Goal: Information Seeking & Learning: Learn about a topic

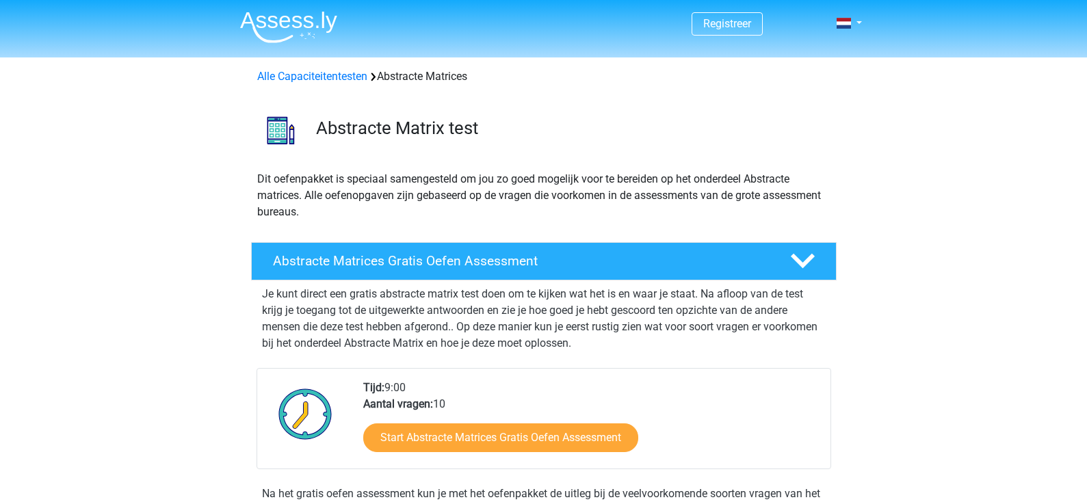
scroll to position [137, 0]
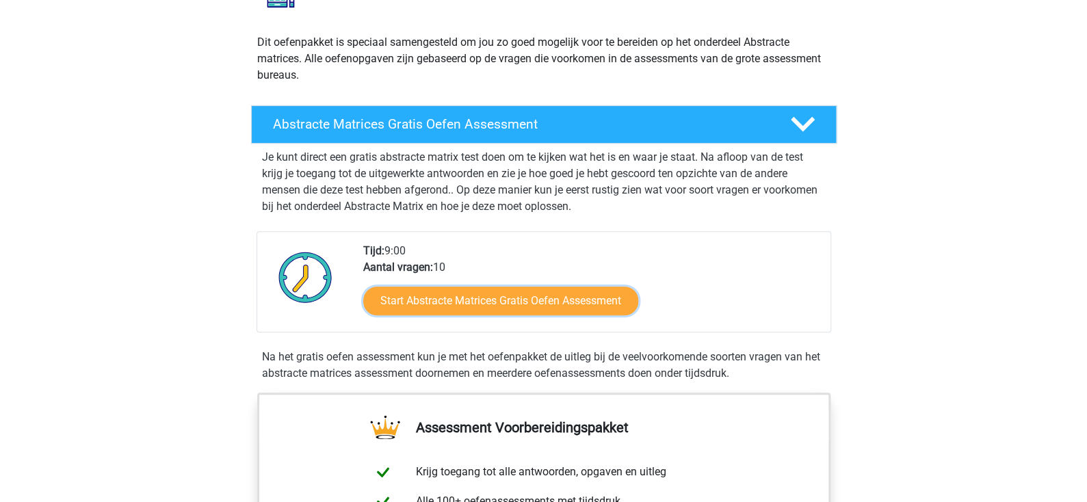
click at [478, 302] on link "Start Abstracte Matrices Gratis Oefen Assessment" at bounding box center [500, 301] width 275 height 29
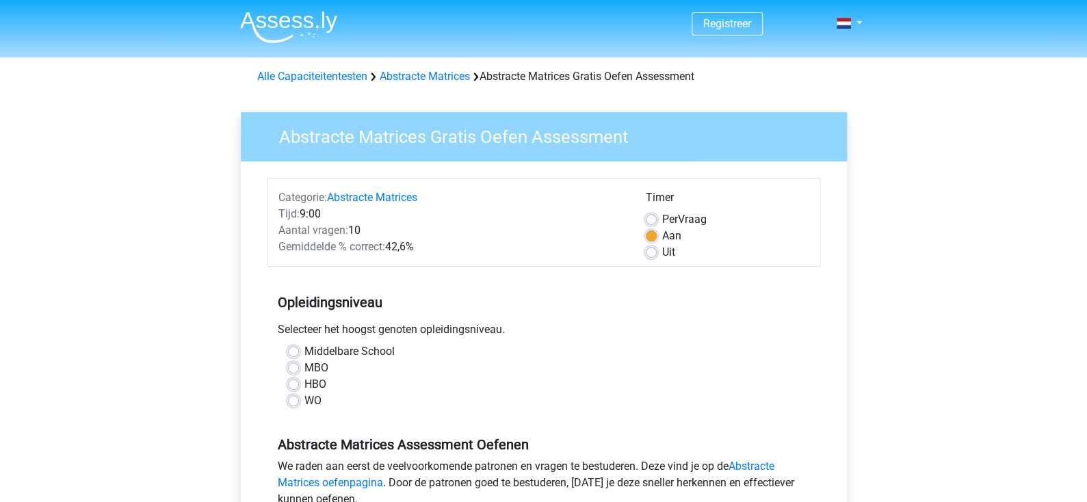
click at [313, 389] on label "HBO" at bounding box center [315, 384] width 22 height 16
click at [299, 389] on input "HBO" at bounding box center [293, 383] width 11 height 14
radio input "true"
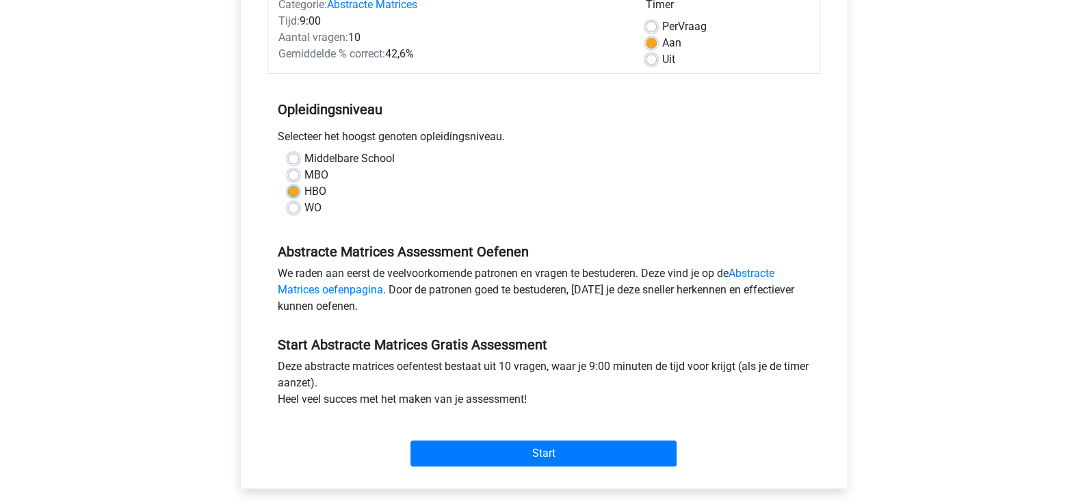
scroll to position [205, 0]
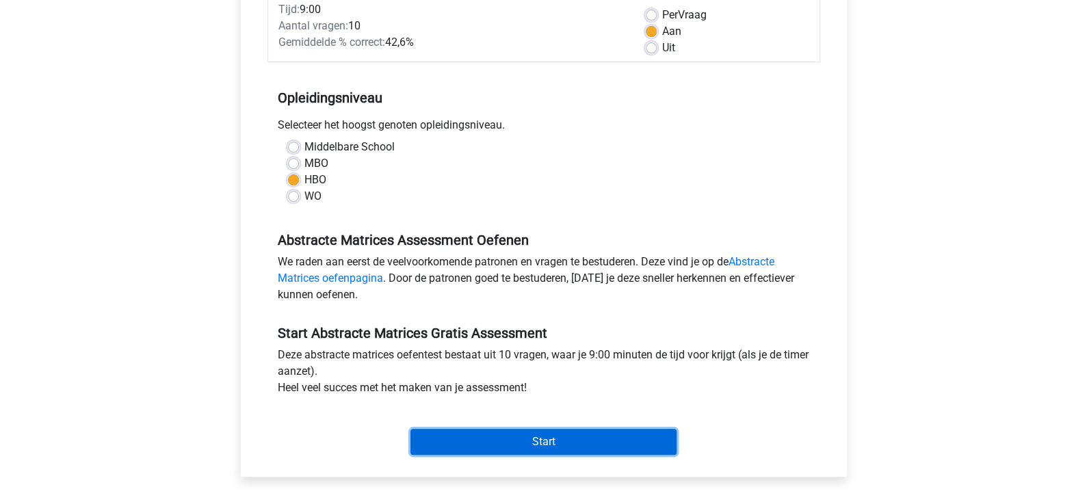
click at [553, 440] on input "Start" at bounding box center [543, 442] width 266 height 26
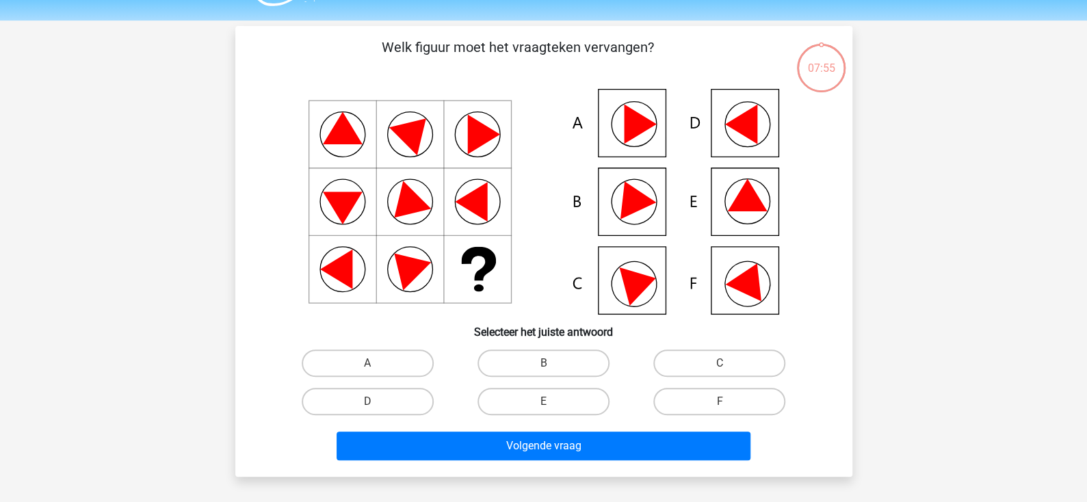
scroll to position [68, 0]
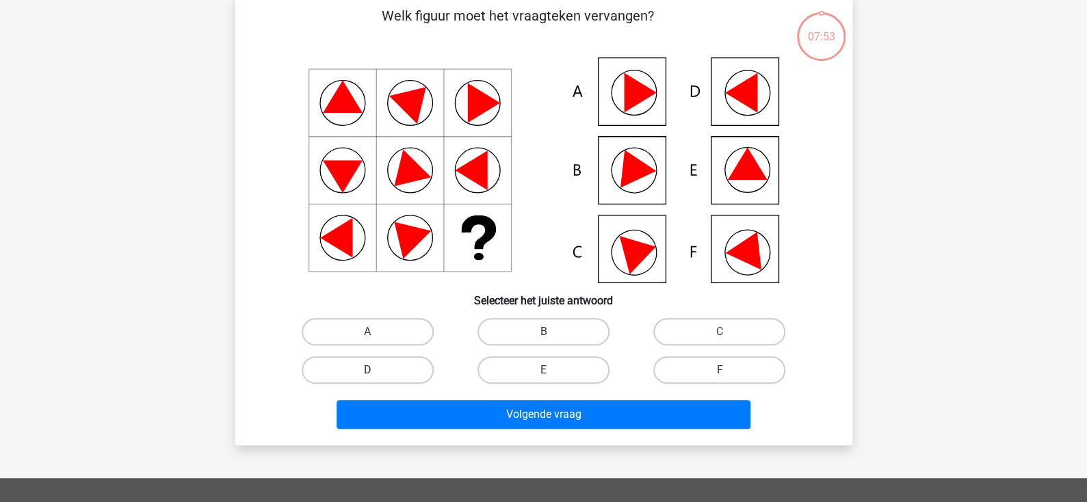
click at [381, 368] on label "D" at bounding box center [368, 369] width 132 height 27
click at [376, 370] on input "D" at bounding box center [371, 374] width 9 height 9
radio input "true"
click at [367, 332] on input "A" at bounding box center [371, 336] width 9 height 9
radio input "true"
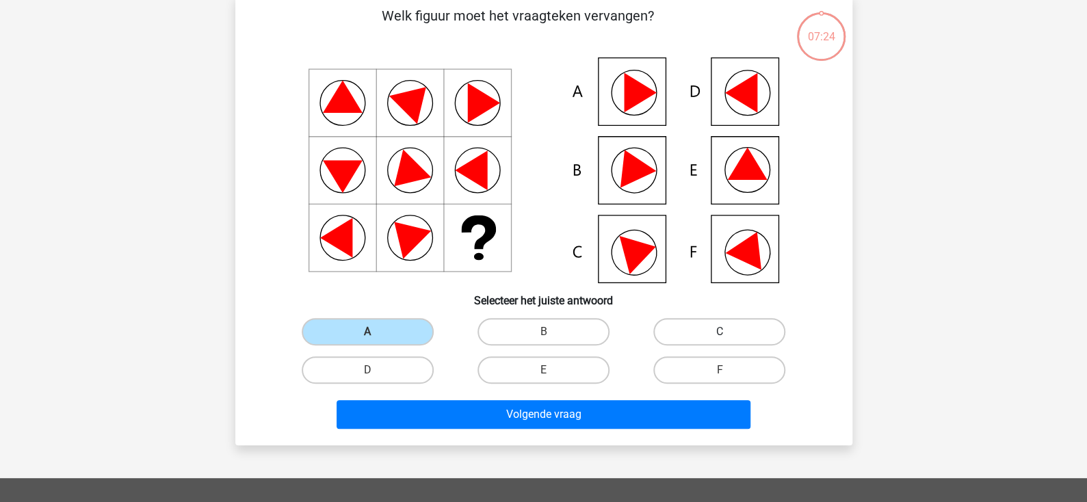
click at [732, 332] on label "C" at bounding box center [719, 331] width 132 height 27
click at [729, 332] on input "C" at bounding box center [724, 336] width 9 height 9
radio input "true"
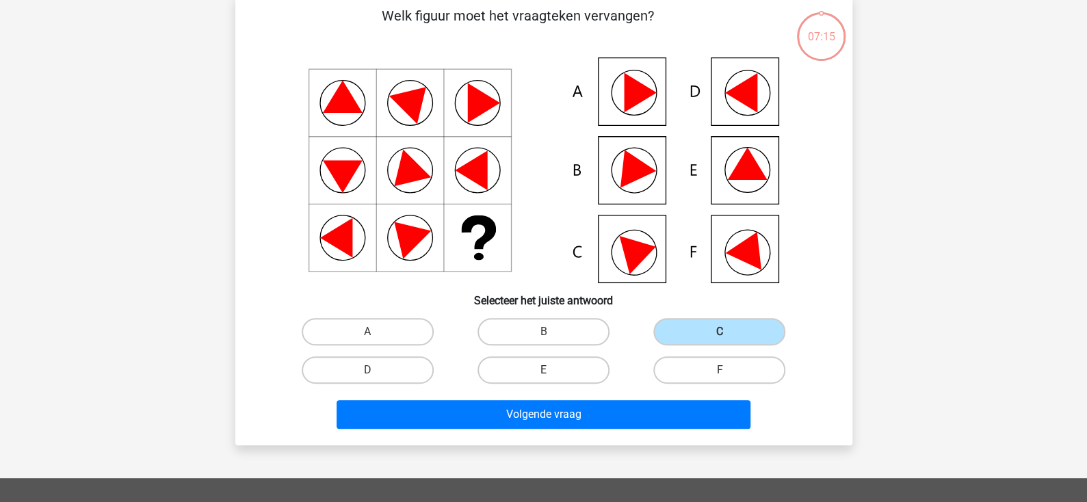
click at [579, 363] on label "E" at bounding box center [543, 369] width 132 height 27
click at [552, 370] on input "E" at bounding box center [547, 374] width 9 height 9
radio input "true"
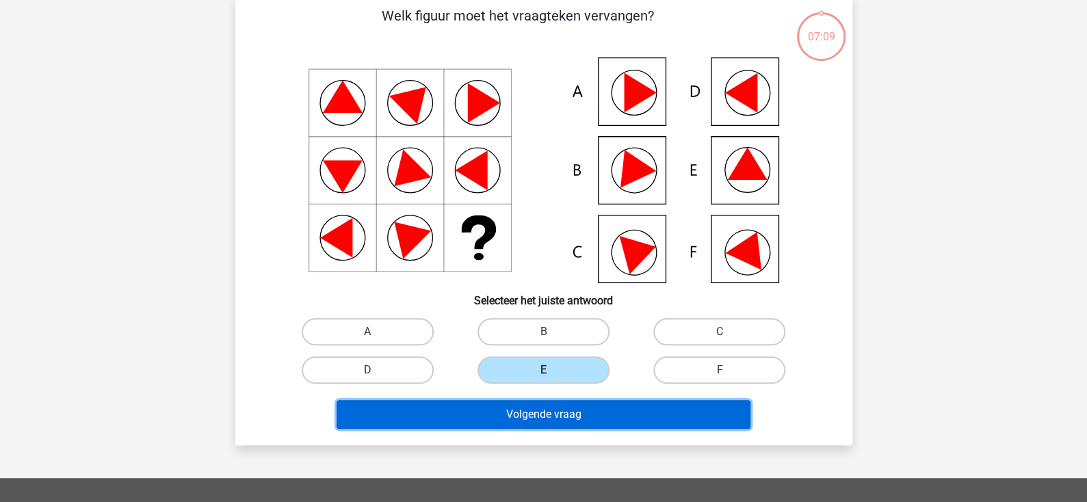
click at [540, 413] on button "Volgende vraag" at bounding box center [544, 414] width 414 height 29
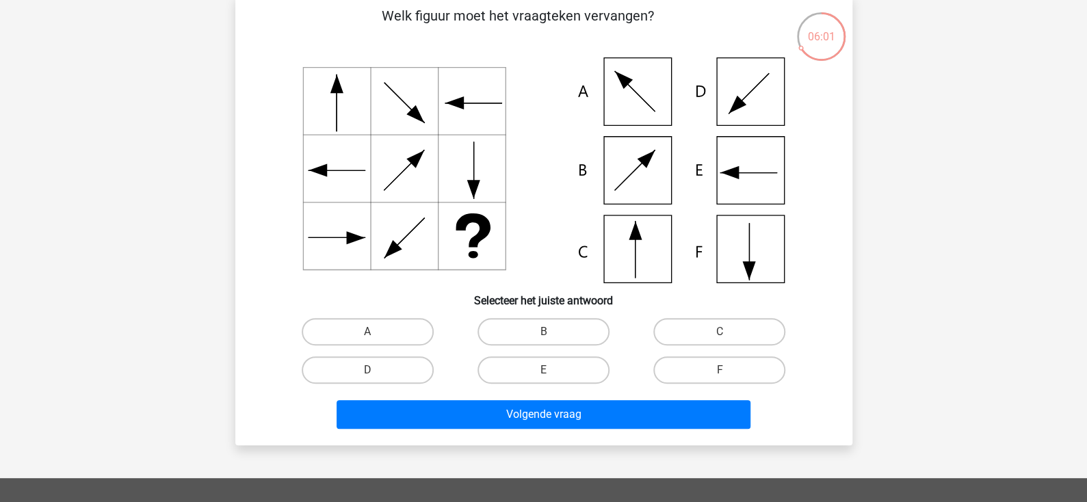
click at [632, 245] on icon at bounding box center [543, 170] width 551 height 226
click at [662, 341] on label "C" at bounding box center [719, 331] width 132 height 27
click at [720, 341] on input "C" at bounding box center [724, 336] width 9 height 9
radio input "true"
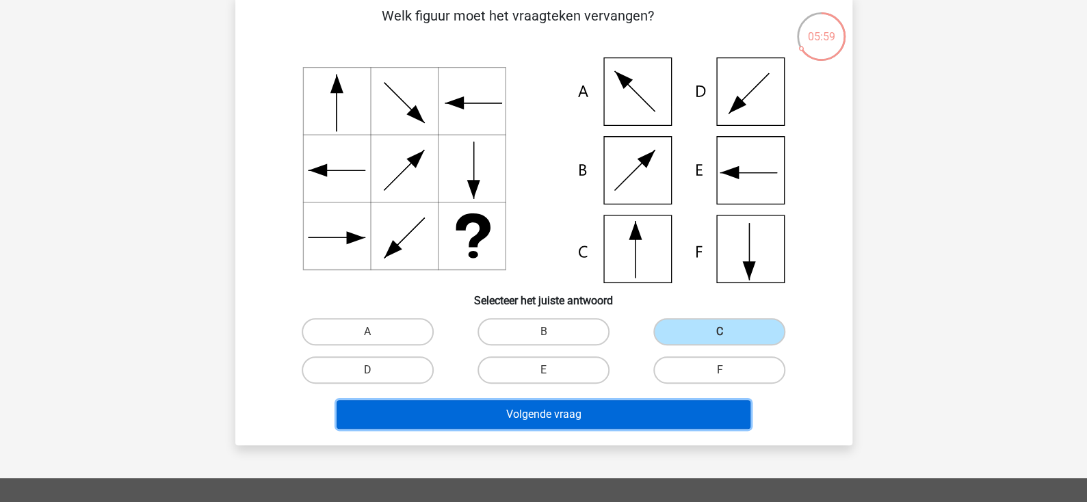
click at [646, 419] on button "Volgende vraag" at bounding box center [544, 414] width 414 height 29
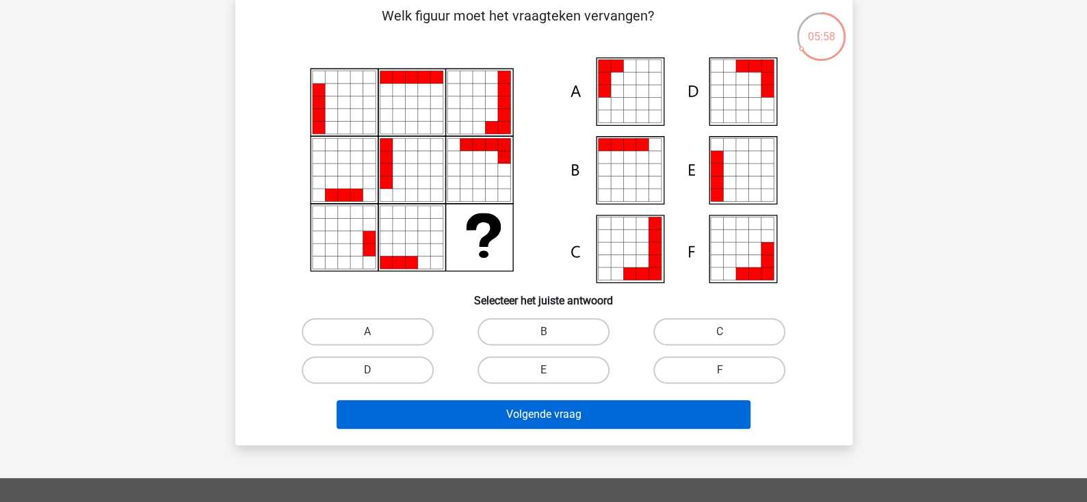
scroll to position [62, 0]
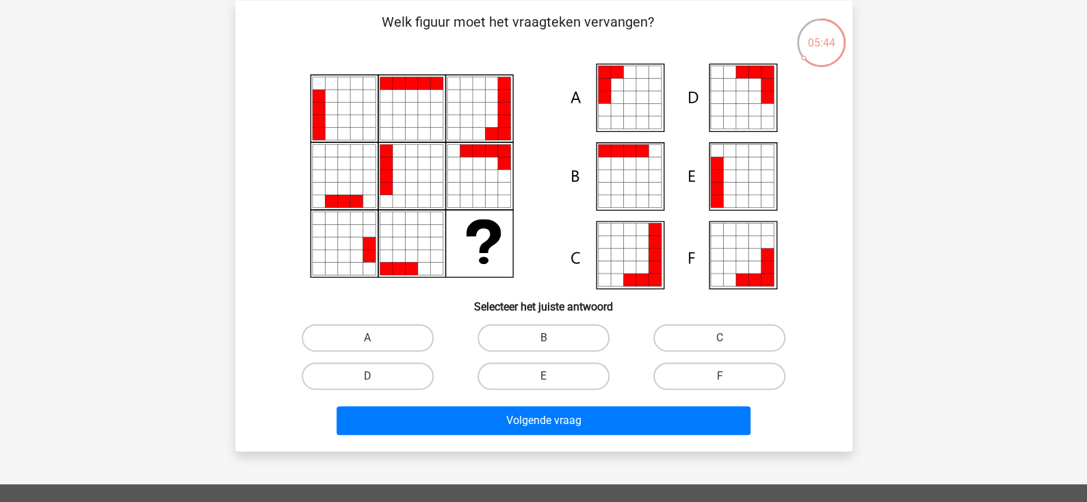
click at [629, 150] on icon at bounding box center [629, 151] width 12 height 12
click at [534, 374] on label "E" at bounding box center [543, 376] width 132 height 27
click at [543, 376] on input "E" at bounding box center [547, 380] width 9 height 9
radio input "true"
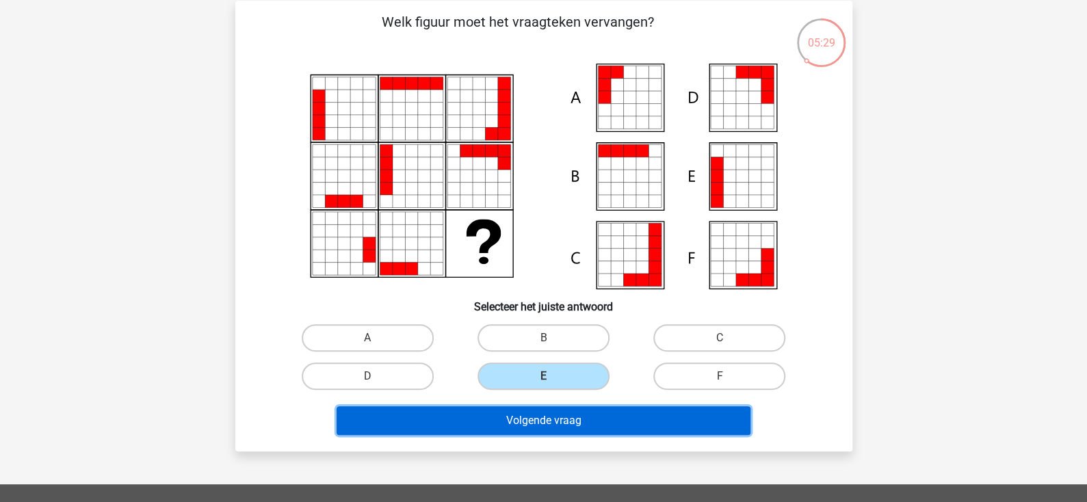
click at [506, 416] on button "Volgende vraag" at bounding box center [544, 420] width 414 height 29
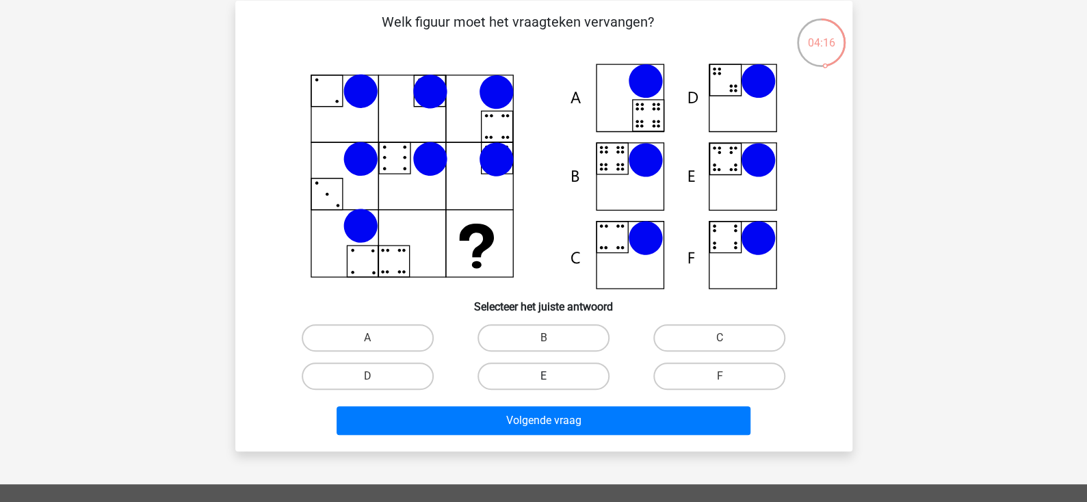
click at [546, 369] on label "E" at bounding box center [543, 376] width 132 height 27
click at [546, 376] on input "E" at bounding box center [547, 380] width 9 height 9
radio input "true"
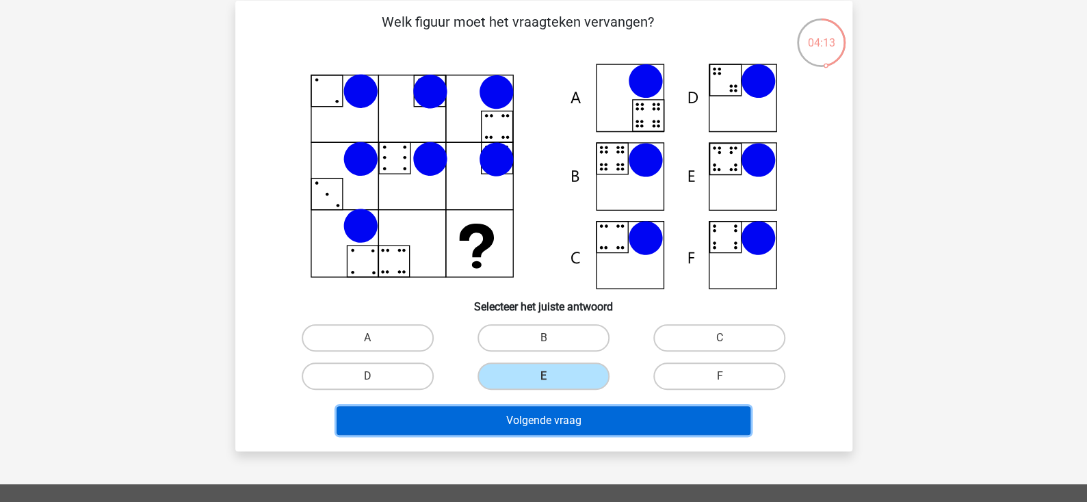
click at [594, 415] on button "Volgende vraag" at bounding box center [544, 420] width 414 height 29
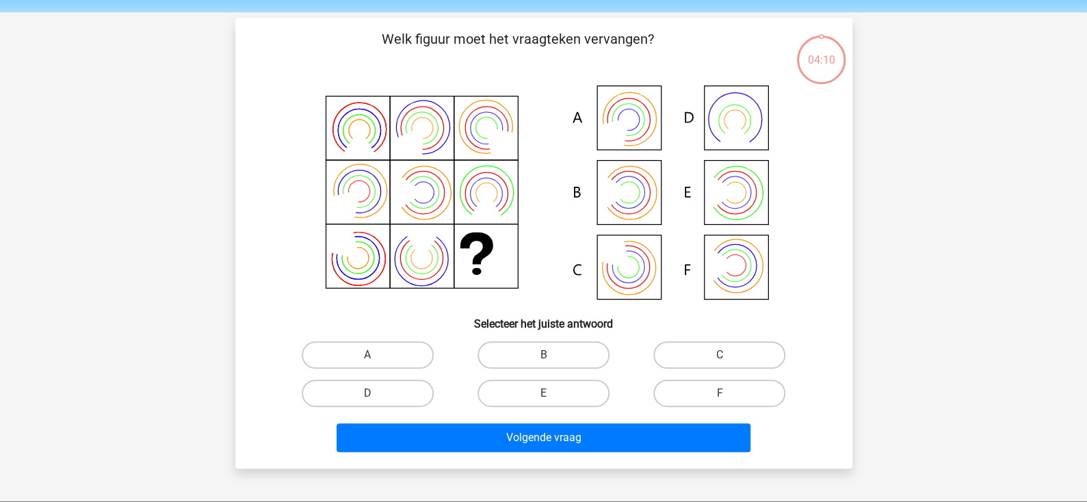
scroll to position [68, 0]
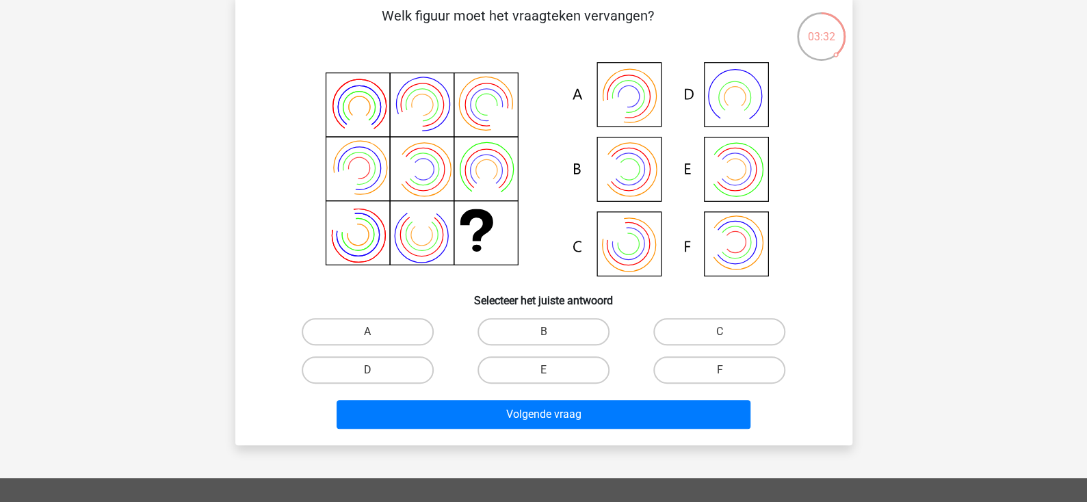
click at [376, 166] on icon at bounding box center [543, 170] width 551 height 226
click at [351, 328] on label "A" at bounding box center [368, 331] width 132 height 27
click at [367, 332] on input "A" at bounding box center [371, 336] width 9 height 9
radio input "true"
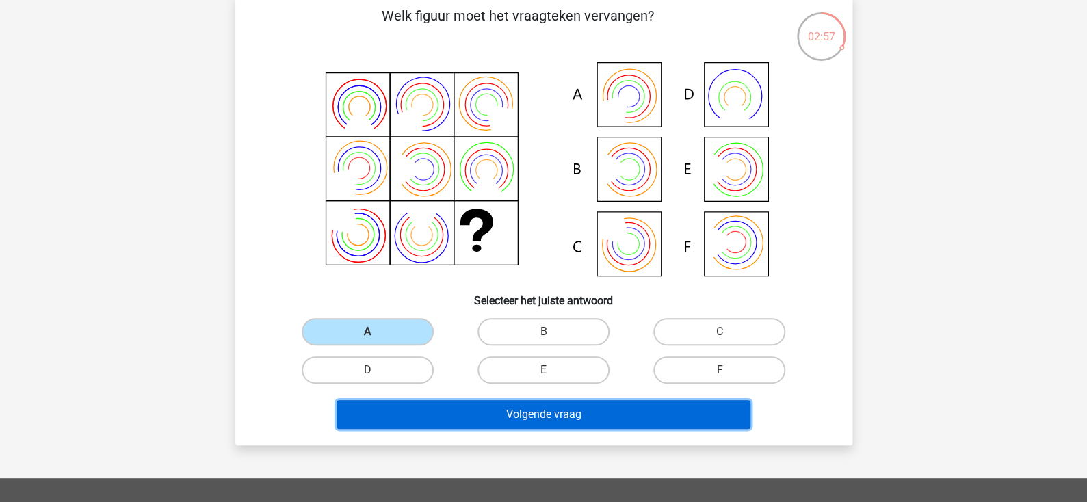
click at [551, 418] on button "Volgende vraag" at bounding box center [544, 414] width 414 height 29
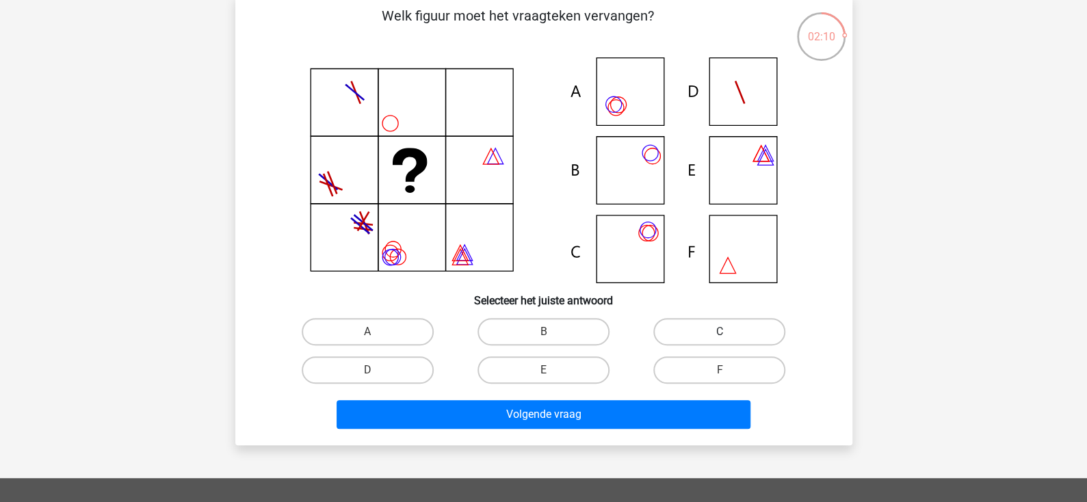
click at [713, 327] on label "C" at bounding box center [719, 331] width 132 height 27
click at [720, 332] on input "C" at bounding box center [724, 336] width 9 height 9
radio input "true"
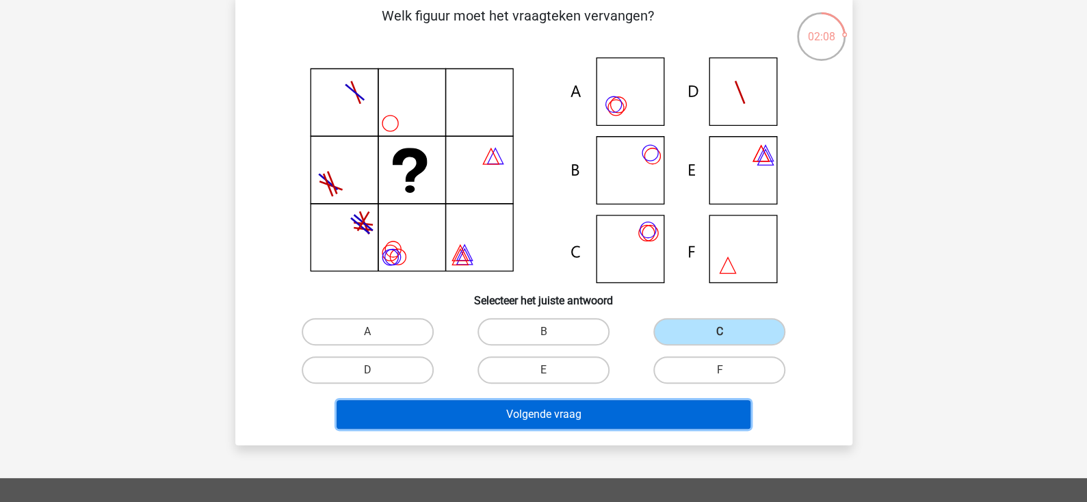
click at [630, 415] on button "Volgende vraag" at bounding box center [544, 414] width 414 height 29
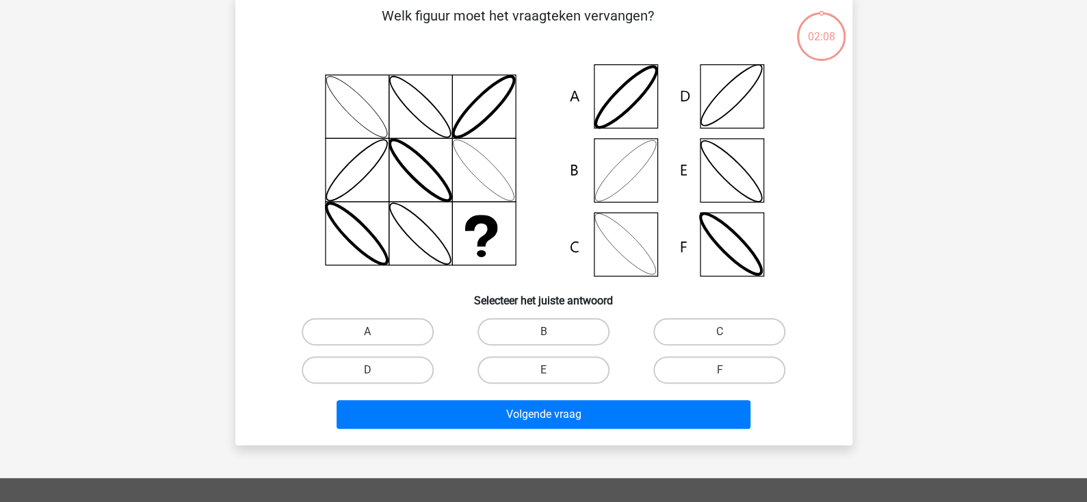
scroll to position [62, 0]
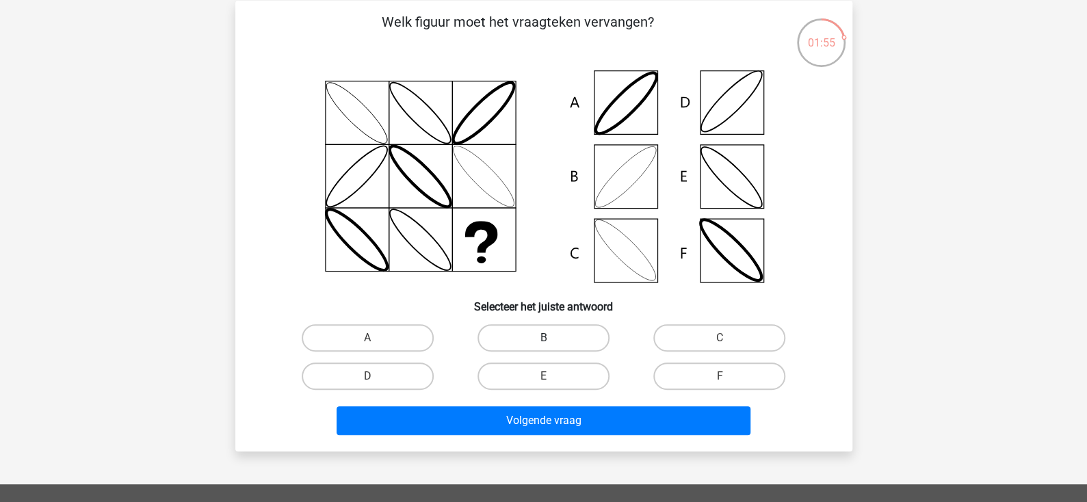
click at [577, 327] on label "B" at bounding box center [543, 337] width 132 height 27
click at [552, 338] on input "B" at bounding box center [547, 342] width 9 height 9
radio input "true"
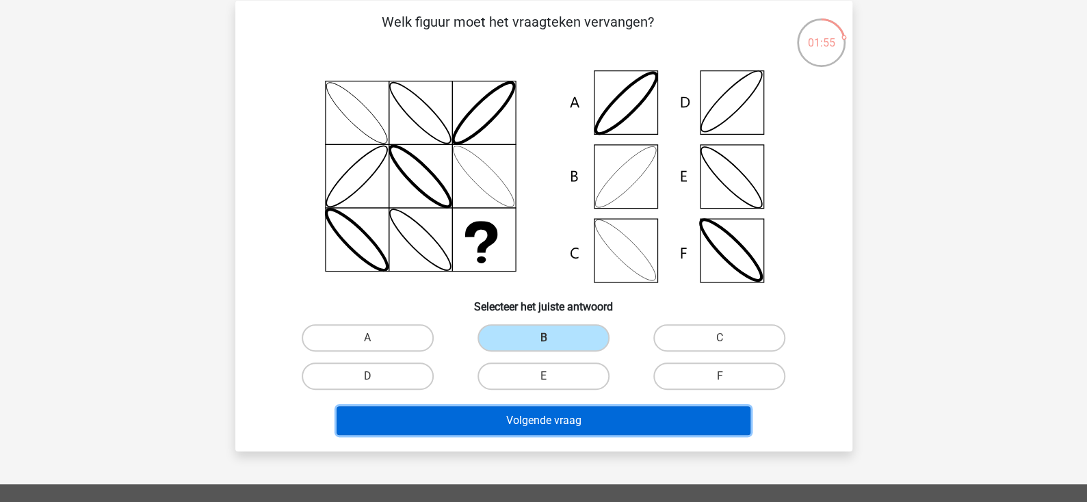
click at [562, 411] on button "Volgende vraag" at bounding box center [544, 420] width 414 height 29
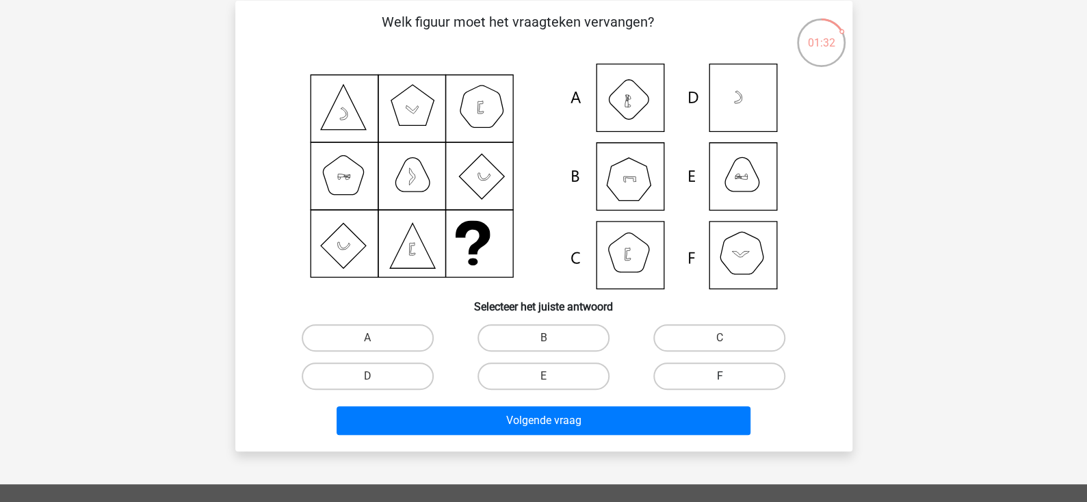
click at [691, 371] on label "F" at bounding box center [719, 376] width 132 height 27
click at [720, 376] on input "F" at bounding box center [724, 380] width 9 height 9
radio input "true"
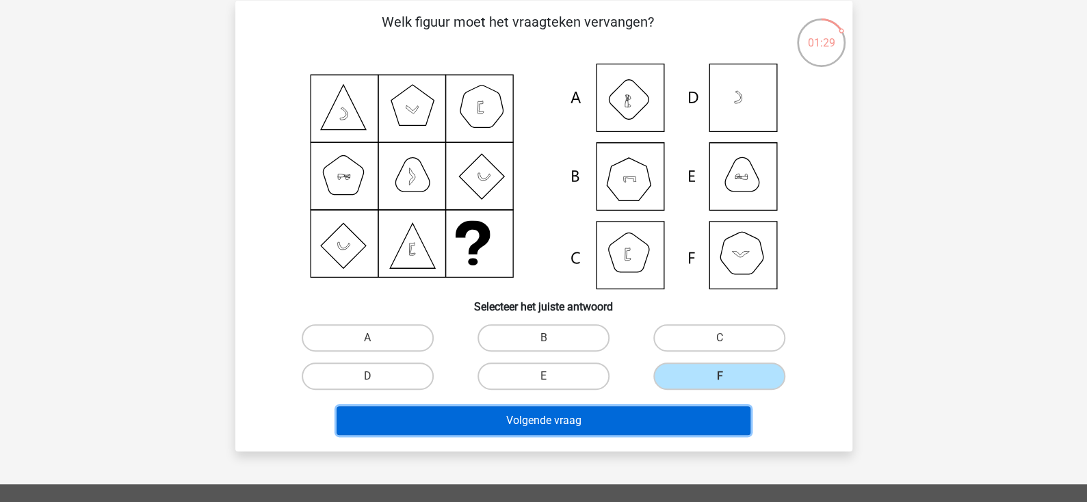
click at [657, 417] on button "Volgende vraag" at bounding box center [544, 420] width 414 height 29
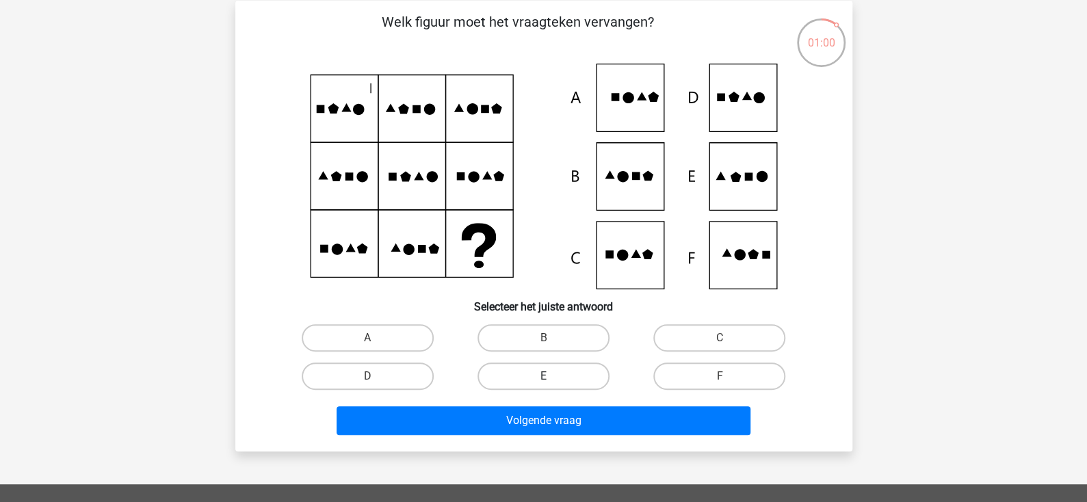
click at [573, 376] on label "E" at bounding box center [543, 376] width 132 height 27
click at [552, 376] on input "E" at bounding box center [547, 380] width 9 height 9
radio input "true"
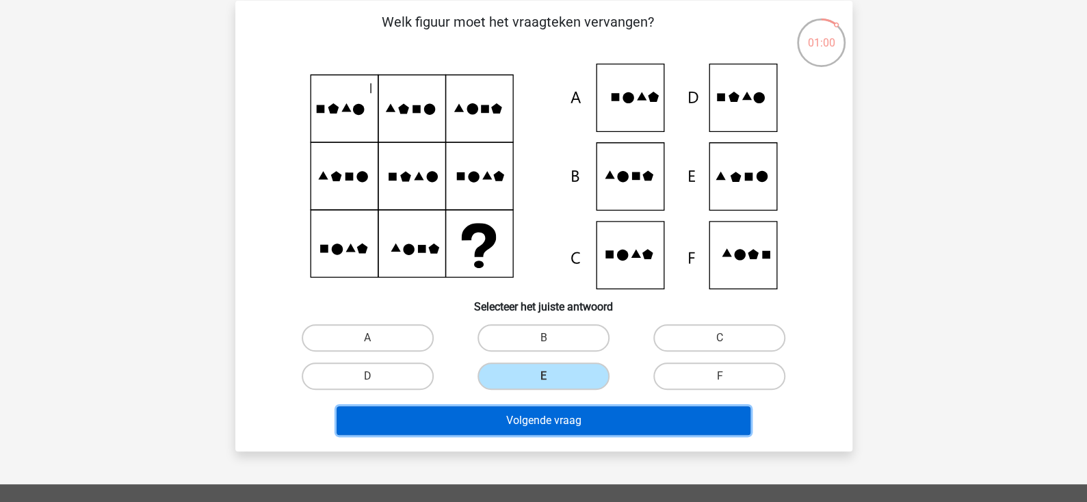
click at [575, 419] on button "Volgende vraag" at bounding box center [544, 420] width 414 height 29
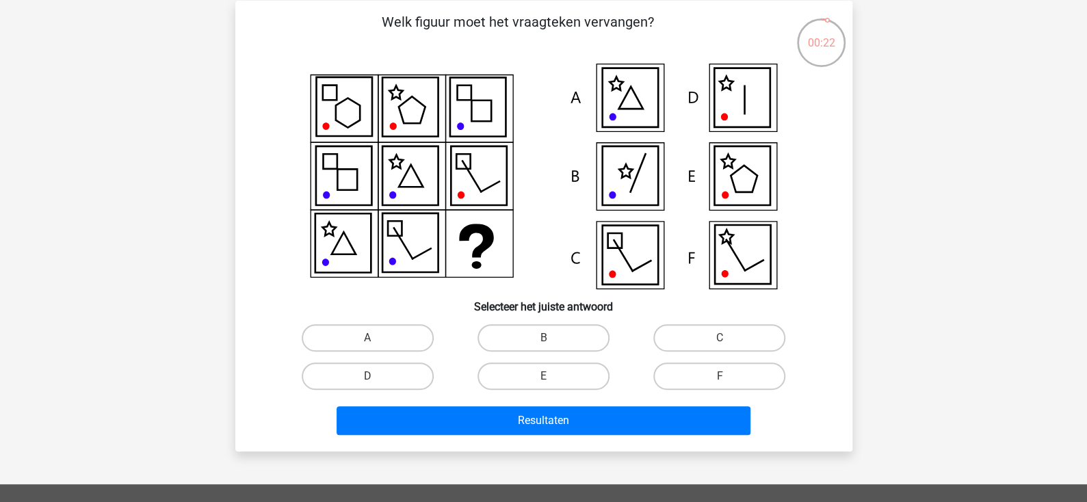
click at [733, 100] on icon at bounding box center [741, 97] width 55 height 59
click at [363, 384] on label "D" at bounding box center [368, 376] width 132 height 27
click at [367, 384] on input "D" at bounding box center [371, 380] width 9 height 9
radio input "true"
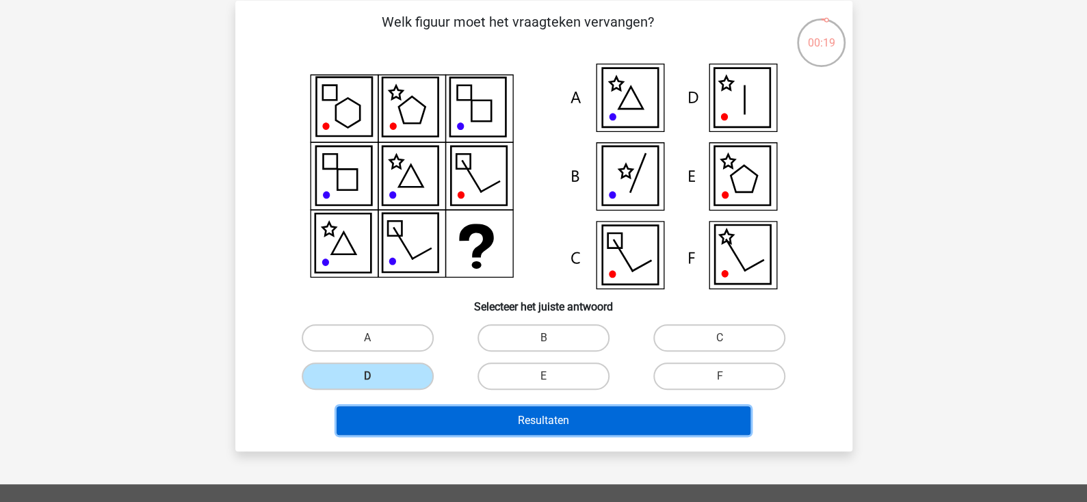
click at [502, 413] on button "Resultaten" at bounding box center [544, 420] width 414 height 29
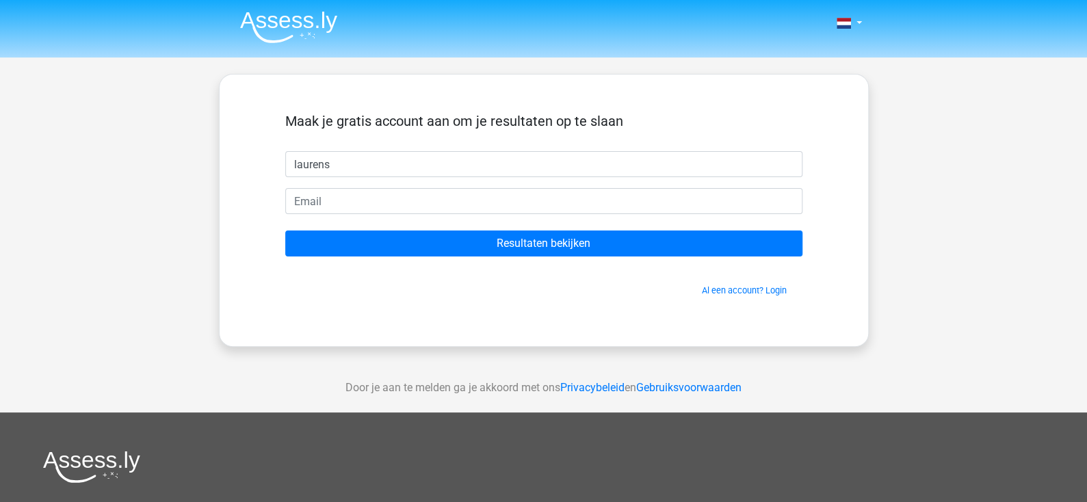
type input "laurens"
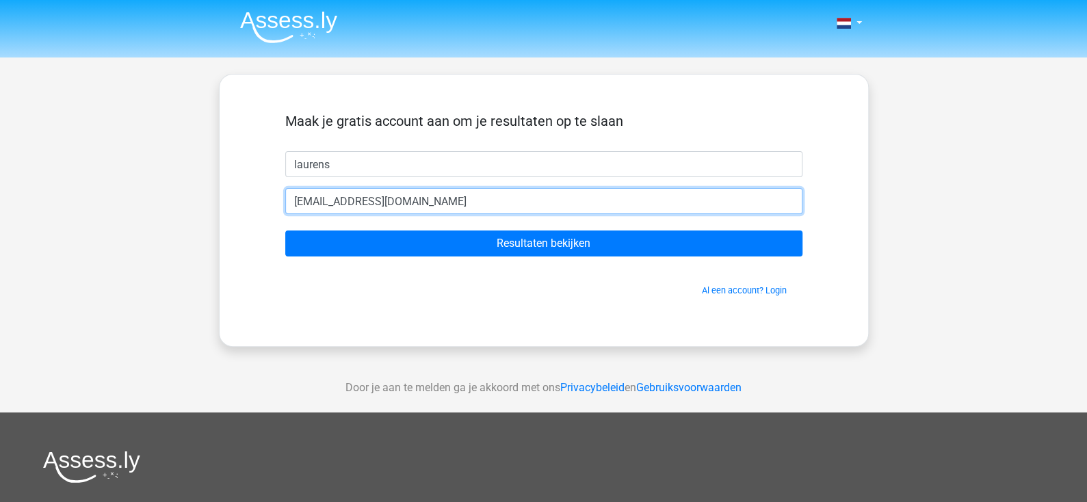
type input "[EMAIL_ADDRESS][DOMAIN_NAME]"
click at [285, 231] on input "Resultaten bekijken" at bounding box center [543, 244] width 517 height 26
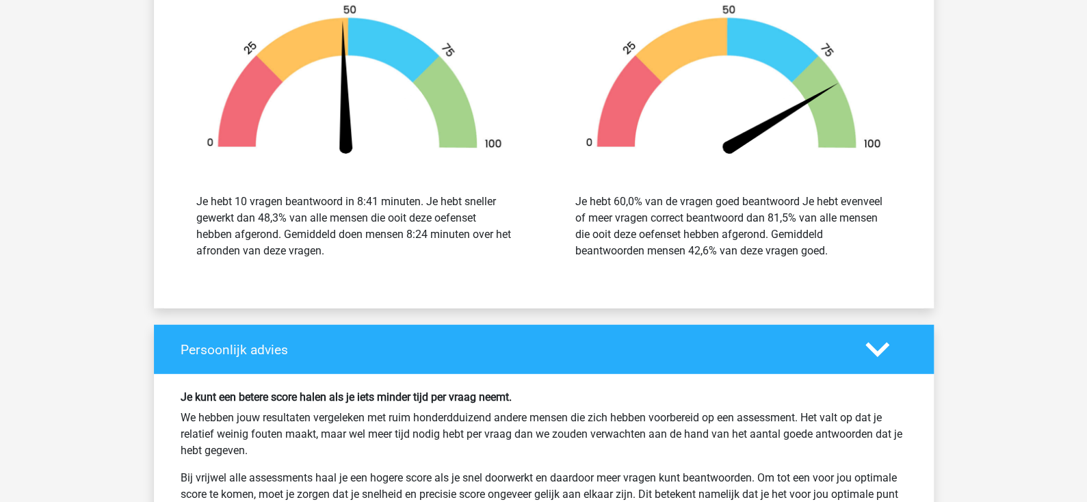
scroll to position [1437, 0]
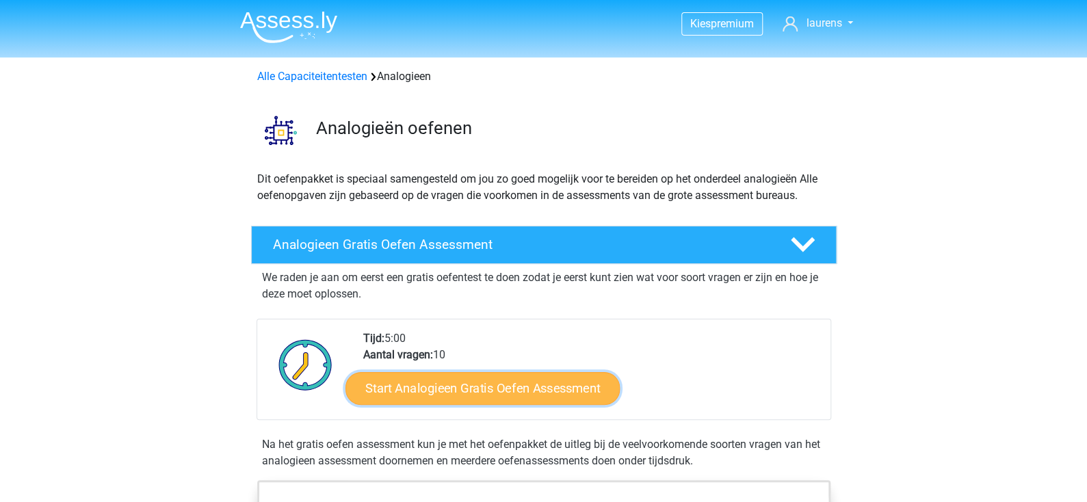
click at [503, 384] on link "Start Analogieen Gratis Oefen Assessment" at bounding box center [482, 387] width 274 height 33
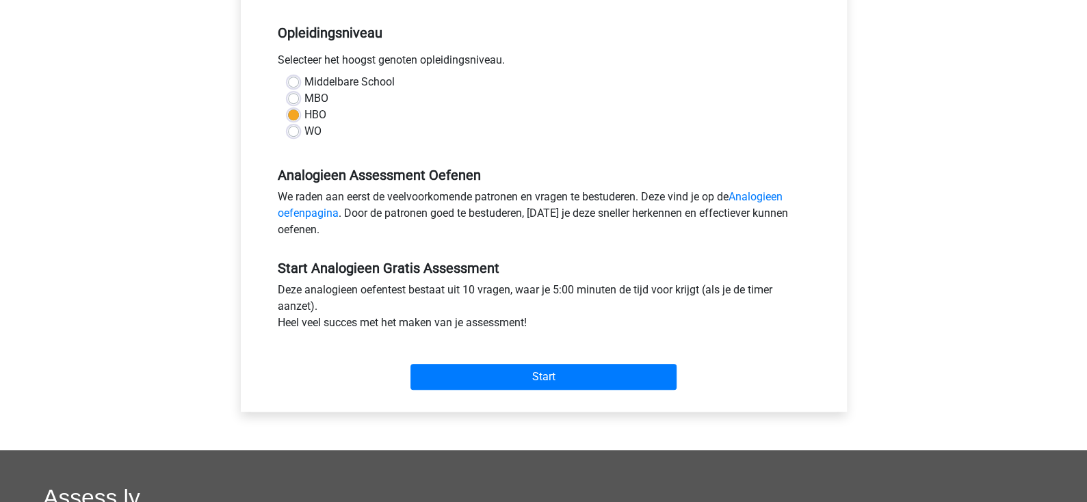
scroll to position [273, 0]
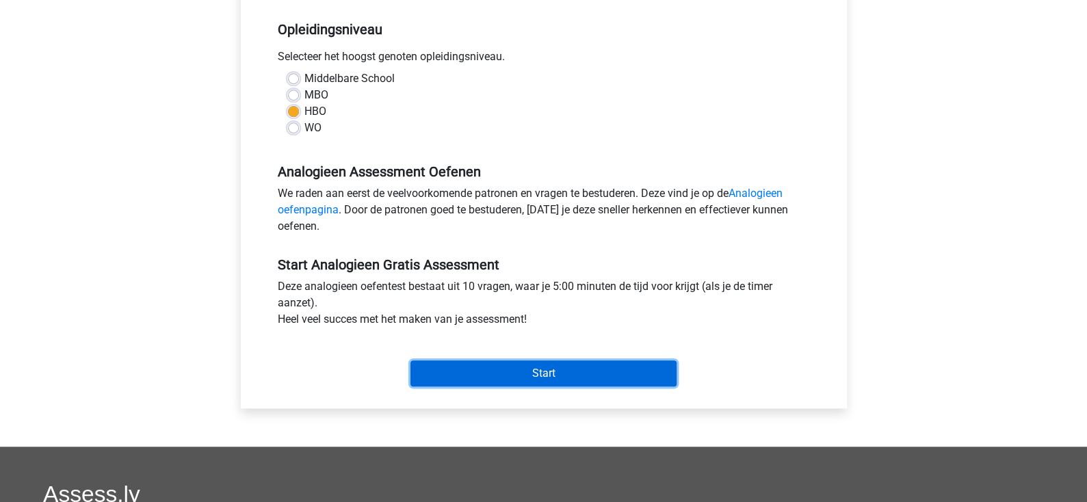
click at [521, 364] on input "Start" at bounding box center [543, 374] width 266 height 26
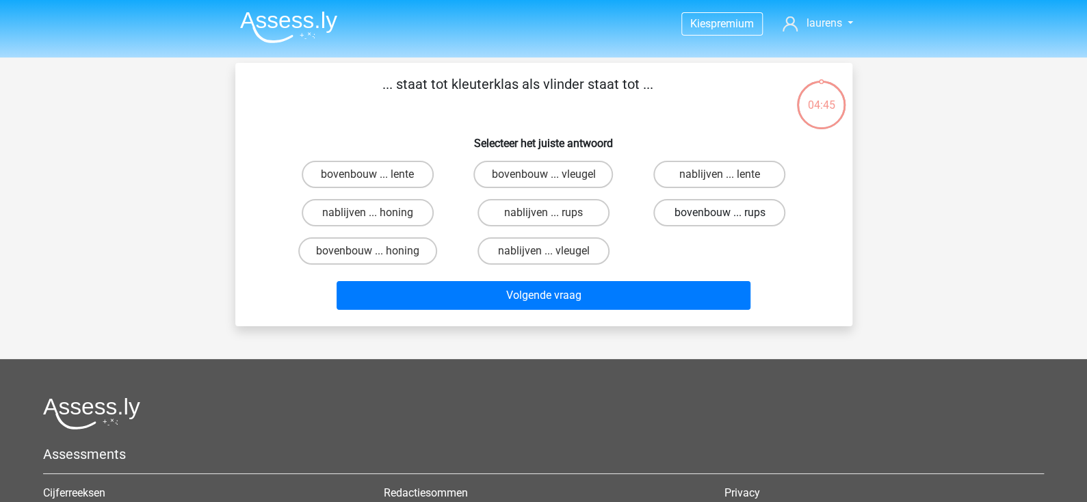
click at [708, 200] on label "bovenbouw ... rups" at bounding box center [719, 212] width 132 height 27
click at [720, 213] on input "bovenbouw ... rups" at bounding box center [724, 217] width 9 height 9
radio input "true"
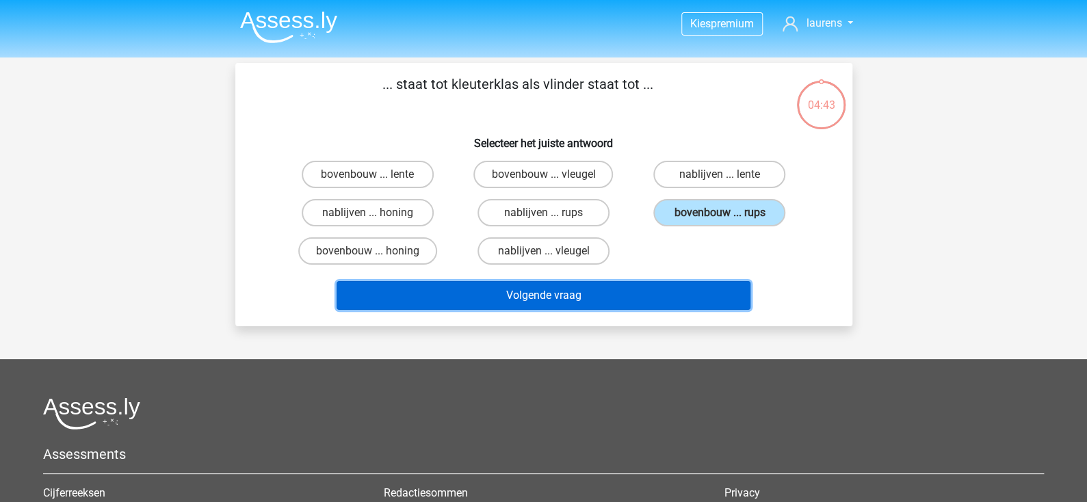
click at [633, 296] on button "Volgende vraag" at bounding box center [544, 295] width 414 height 29
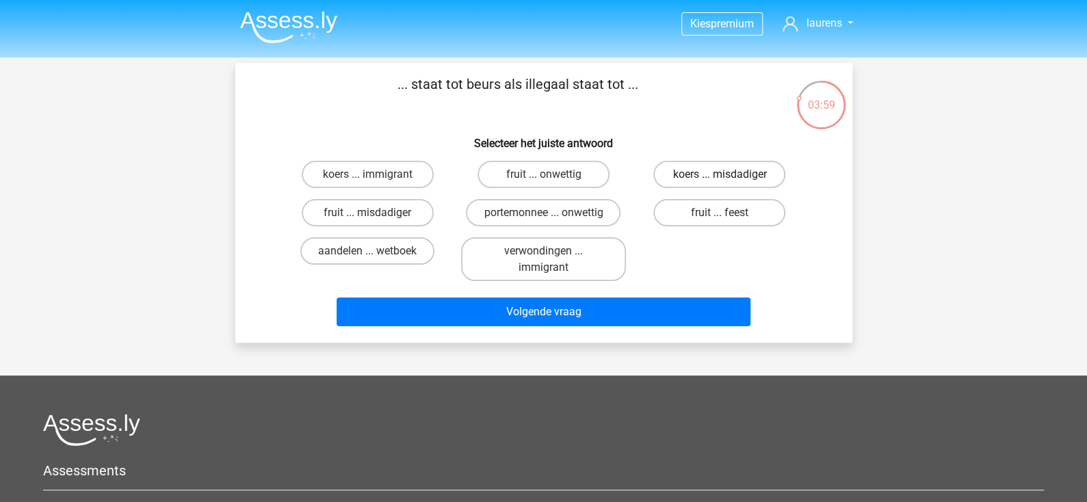
click at [708, 175] on label "koers ... misdadiger" at bounding box center [719, 174] width 132 height 27
click at [720, 175] on input "koers ... misdadiger" at bounding box center [724, 178] width 9 height 9
radio input "true"
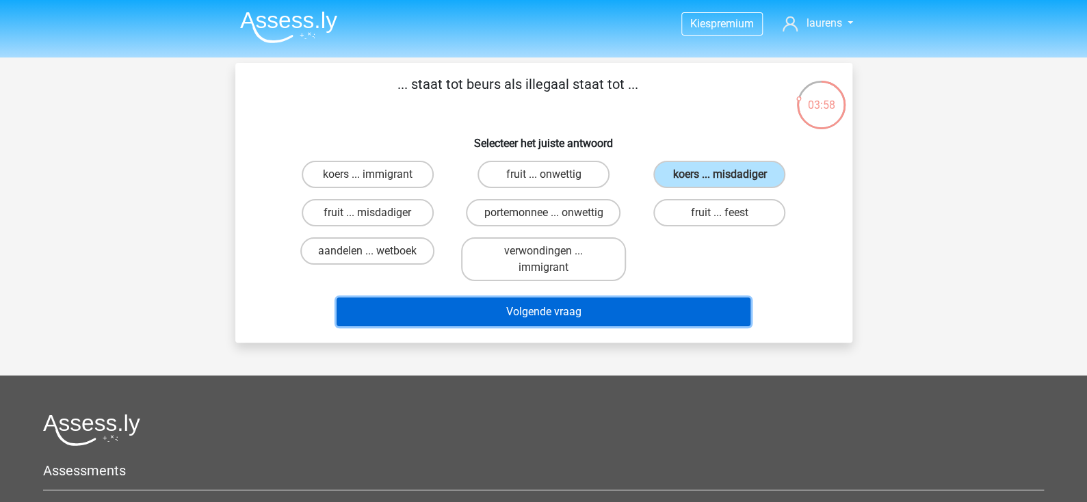
click at [612, 309] on button "Volgende vraag" at bounding box center [544, 312] width 414 height 29
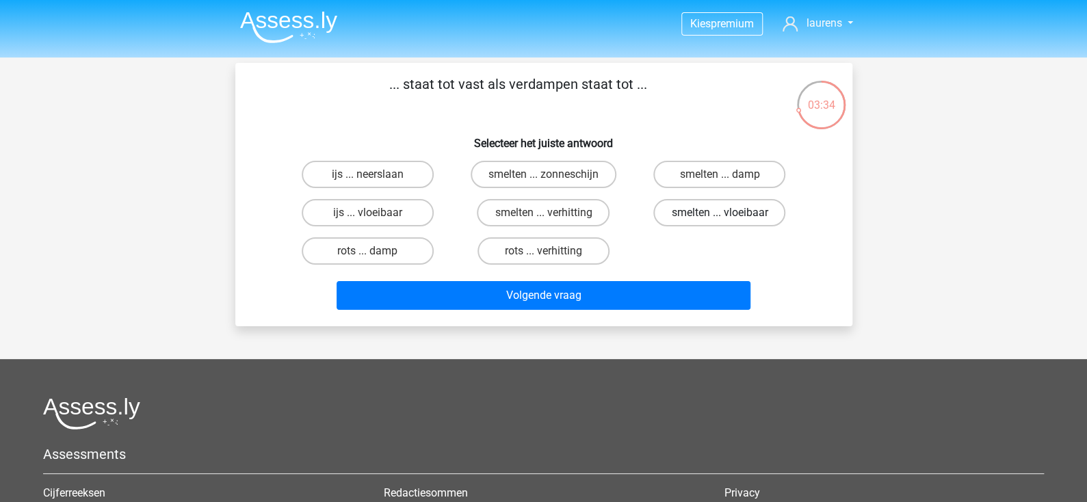
click at [691, 207] on label "smelten ... vloeibaar" at bounding box center [719, 212] width 132 height 27
click at [720, 213] on input "smelten ... vloeibaar" at bounding box center [724, 217] width 9 height 9
radio input "true"
click at [560, 250] on label "rots ... verhitting" at bounding box center [543, 250] width 132 height 27
click at [552, 251] on input "rots ... verhitting" at bounding box center [547, 255] width 9 height 9
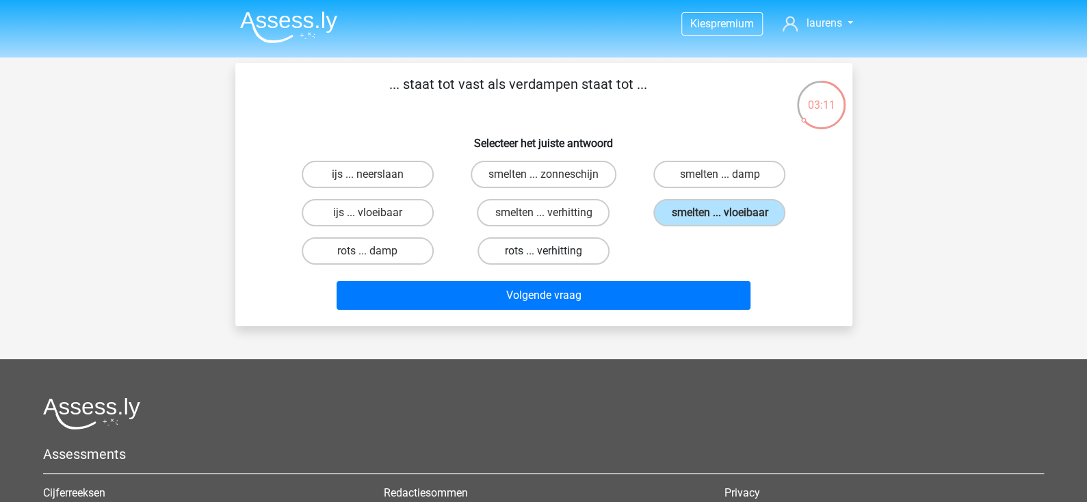
radio input "true"
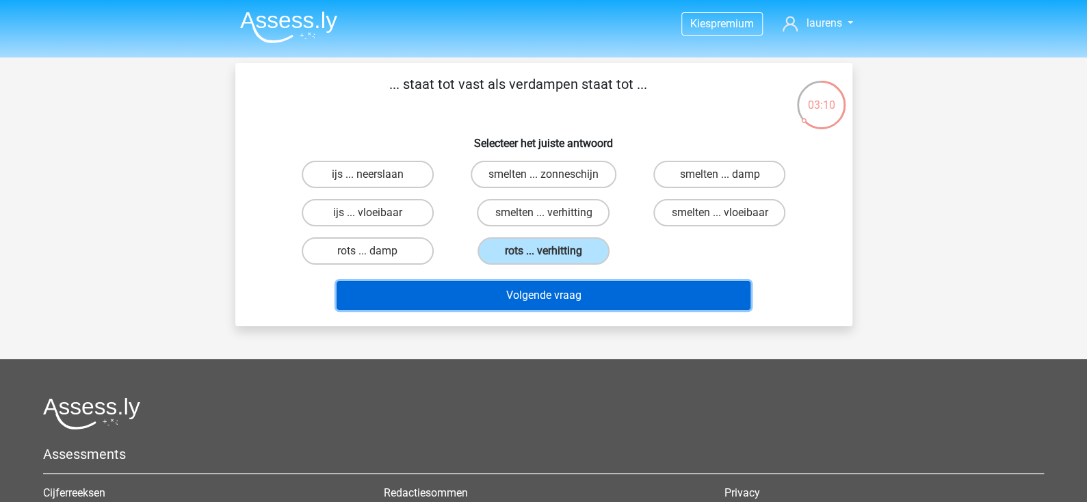
click at [567, 297] on button "Volgende vraag" at bounding box center [544, 295] width 414 height 29
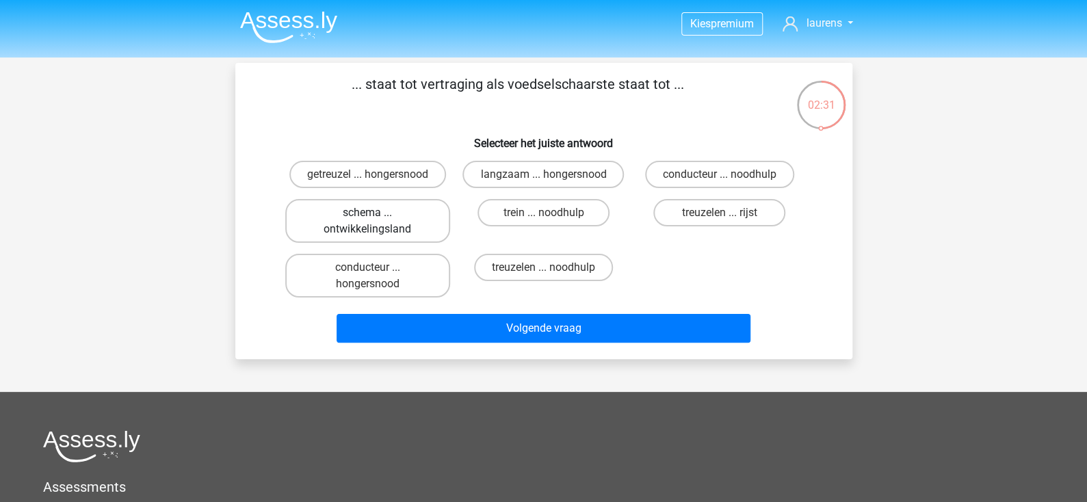
click at [393, 221] on label "schema ... ontwikkelingsland" at bounding box center [367, 221] width 165 height 44
click at [376, 221] on input "schema ... ontwikkelingsland" at bounding box center [371, 217] width 9 height 9
radio input "true"
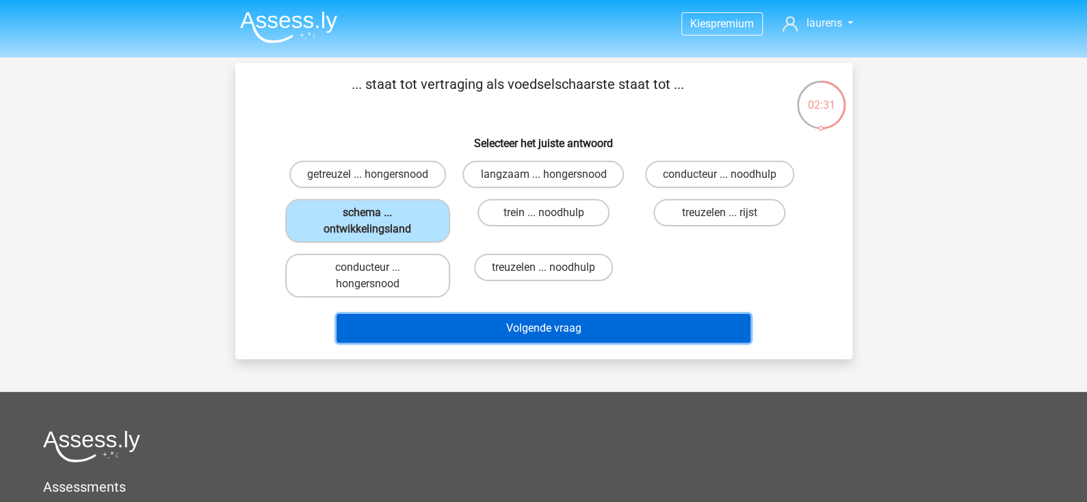
click at [536, 325] on button "Volgende vraag" at bounding box center [544, 328] width 414 height 29
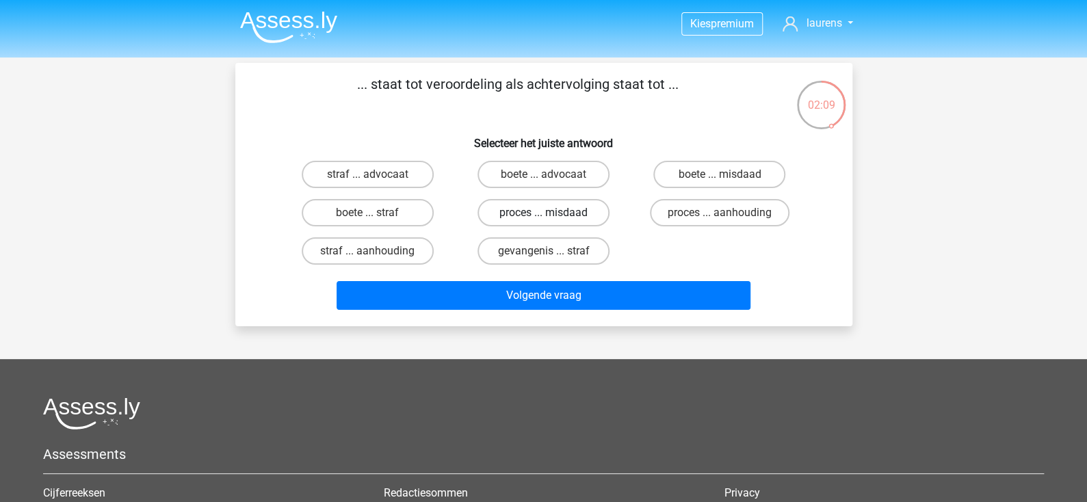
click at [556, 215] on label "proces ... misdaad" at bounding box center [543, 212] width 132 height 27
click at [552, 215] on input "proces ... misdaad" at bounding box center [547, 217] width 9 height 9
radio input "true"
click at [687, 215] on label "proces ... aanhouding" at bounding box center [720, 212] width 140 height 27
click at [720, 215] on input "proces ... aanhouding" at bounding box center [724, 217] width 9 height 9
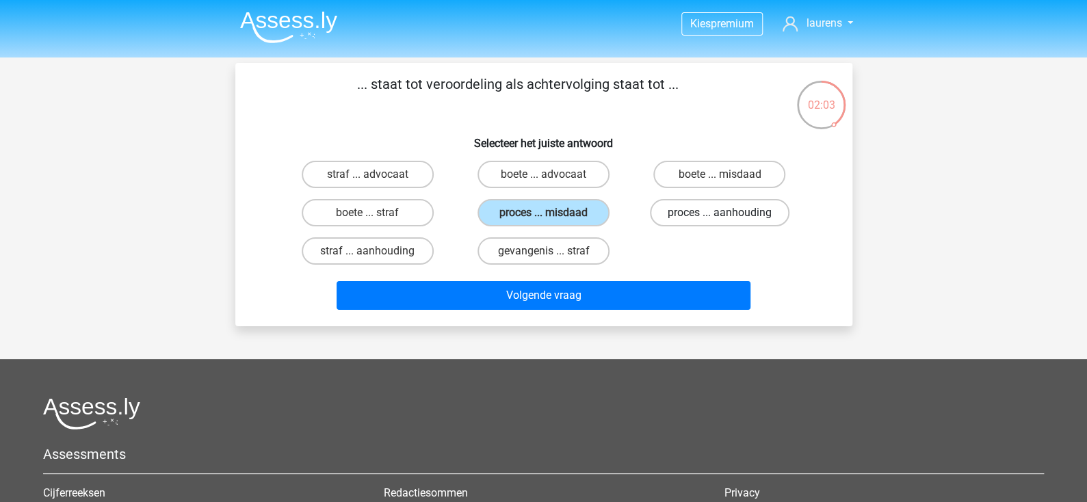
radio input "true"
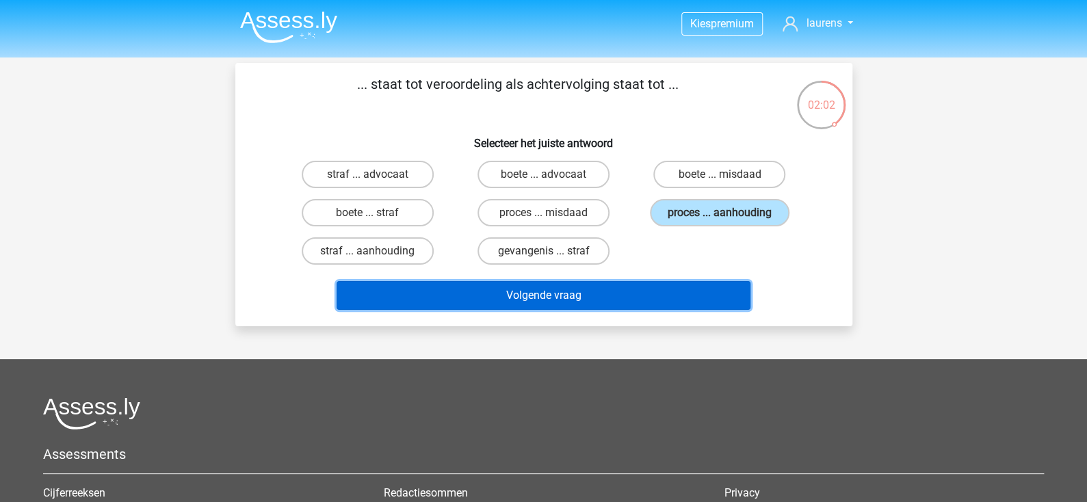
click at [648, 290] on button "Volgende vraag" at bounding box center [544, 295] width 414 height 29
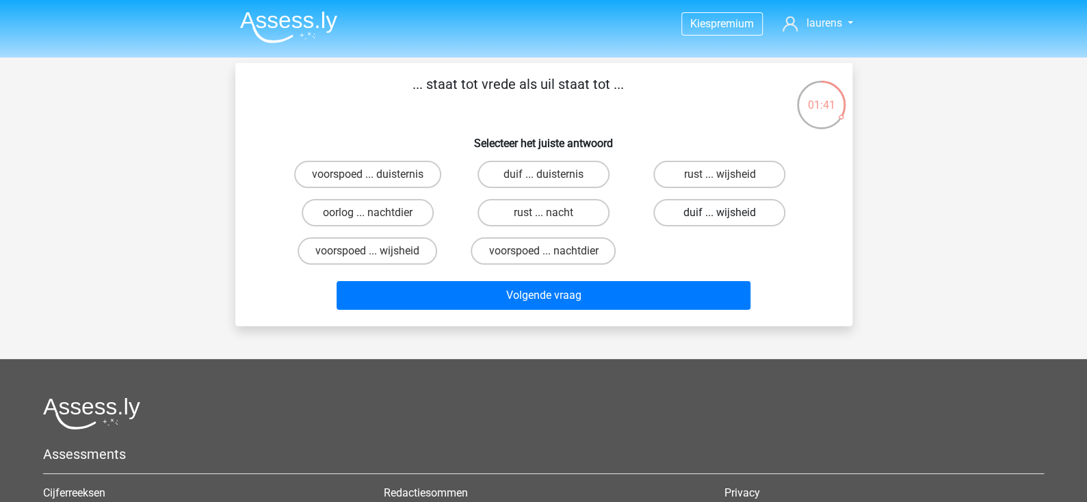
click at [717, 216] on label "duif ... wijsheid" at bounding box center [719, 212] width 132 height 27
click at [720, 216] on input "duif ... wijsheid" at bounding box center [724, 217] width 9 height 9
radio input "true"
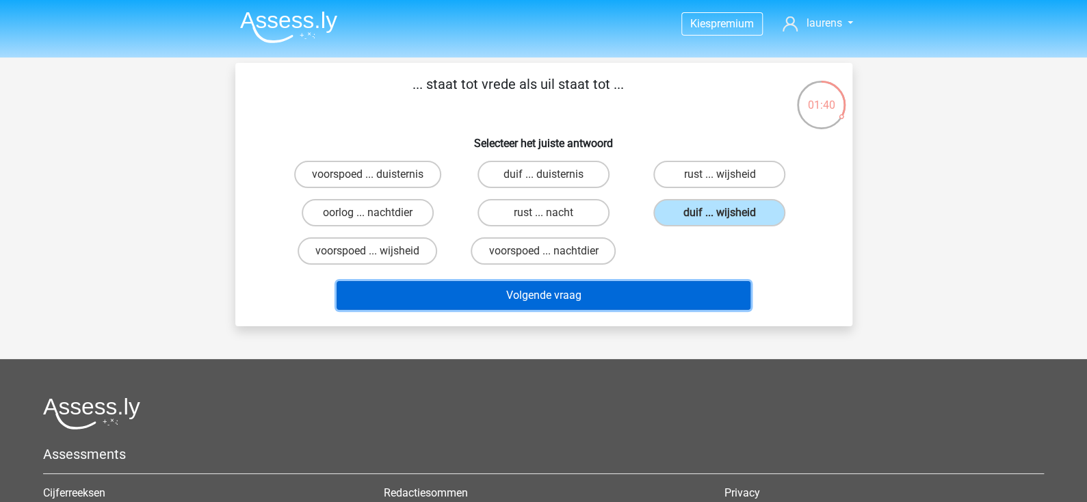
click at [664, 295] on button "Volgende vraag" at bounding box center [544, 295] width 414 height 29
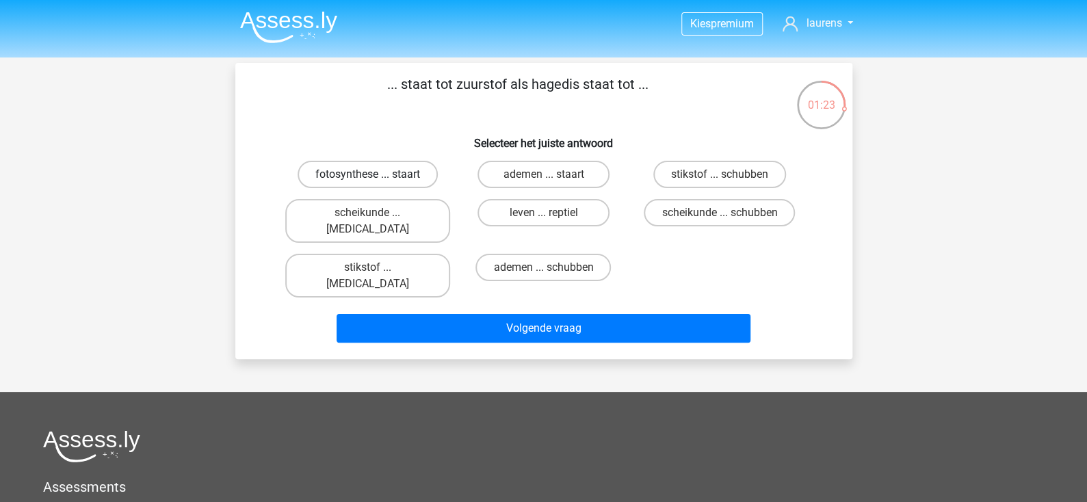
click at [408, 183] on label "fotosynthese ... staart" at bounding box center [368, 174] width 140 height 27
click at [376, 183] on input "fotosynthese ... staart" at bounding box center [371, 178] width 9 height 9
radio input "true"
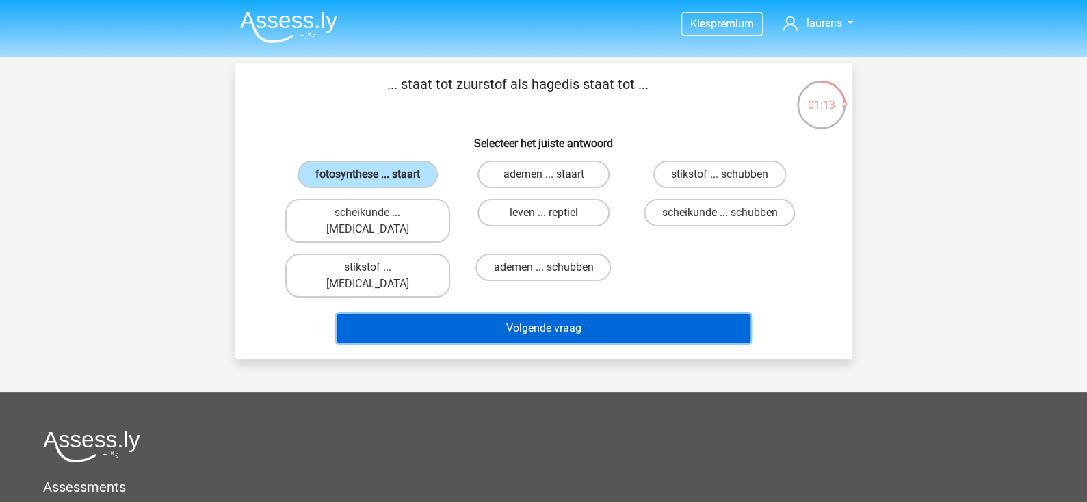
click at [524, 314] on button "Volgende vraag" at bounding box center [544, 328] width 414 height 29
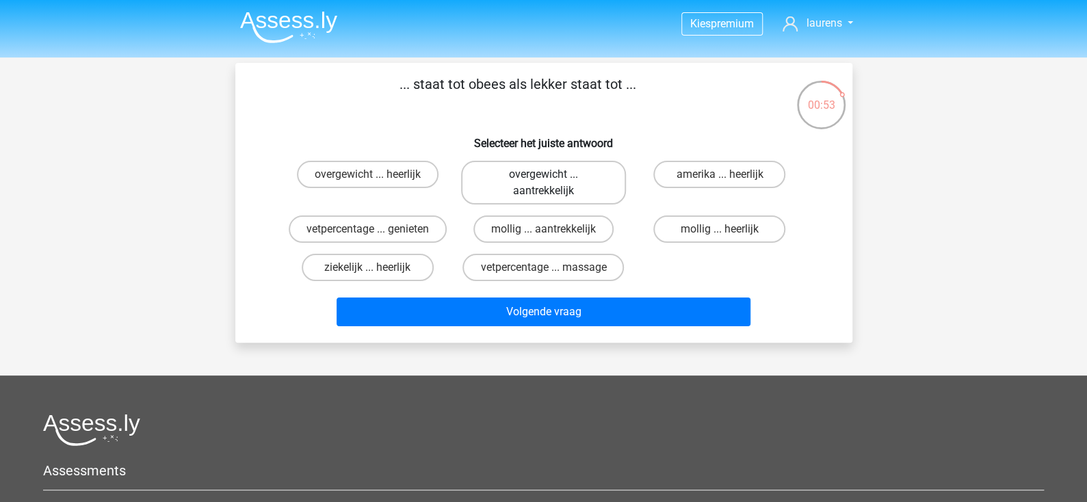
click at [544, 184] on label "overgewicht ... aantrekkelijk" at bounding box center [543, 183] width 165 height 44
click at [544, 183] on input "overgewicht ... aantrekkelijk" at bounding box center [547, 178] width 9 height 9
radio input "true"
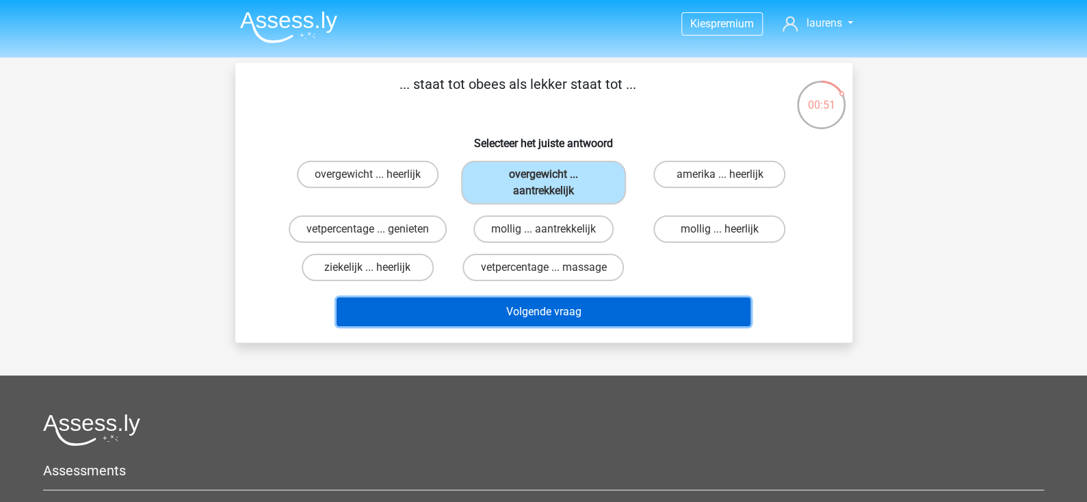
click at [585, 309] on button "Volgende vraag" at bounding box center [544, 312] width 414 height 29
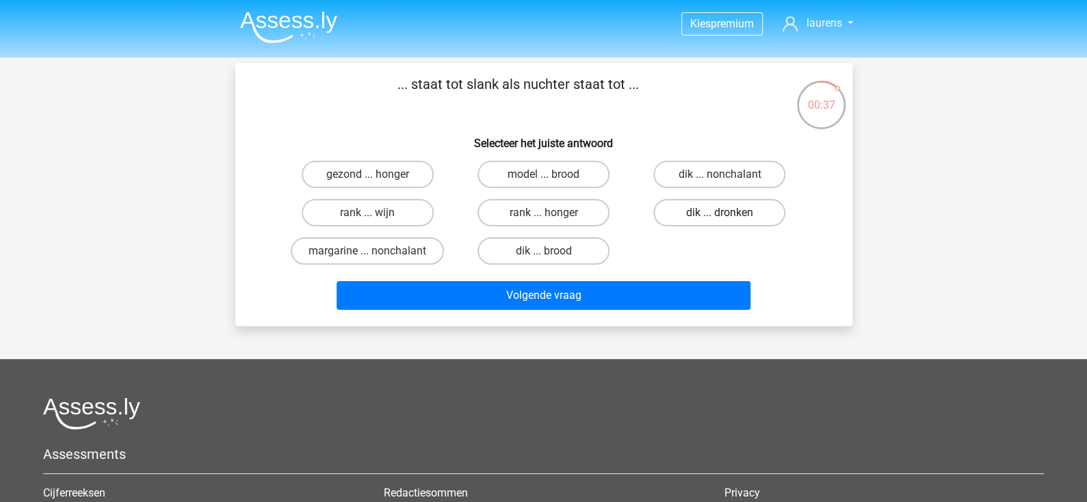
click at [718, 216] on label "dik ... dronken" at bounding box center [719, 212] width 132 height 27
click at [720, 216] on input "dik ... dronken" at bounding box center [724, 217] width 9 height 9
radio input "true"
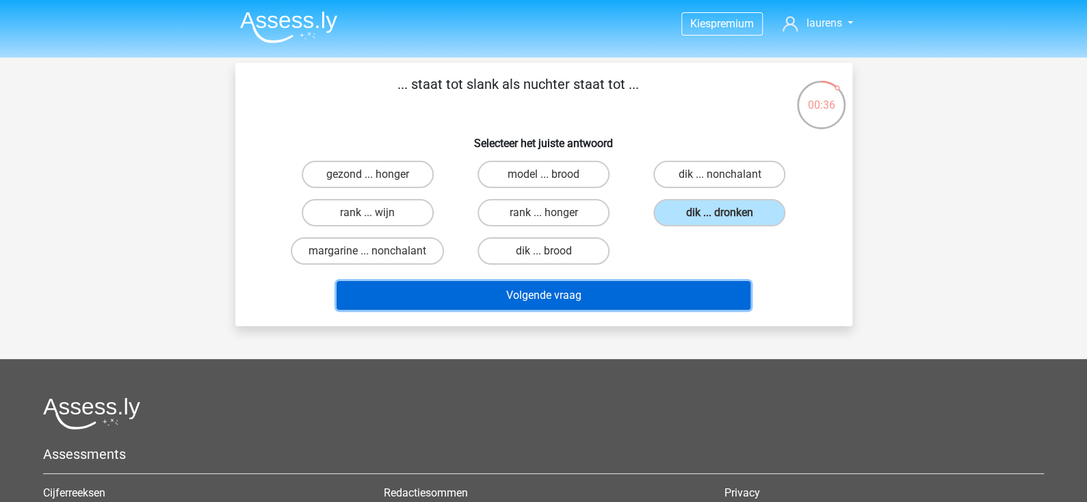
click at [639, 287] on button "Volgende vraag" at bounding box center [544, 295] width 414 height 29
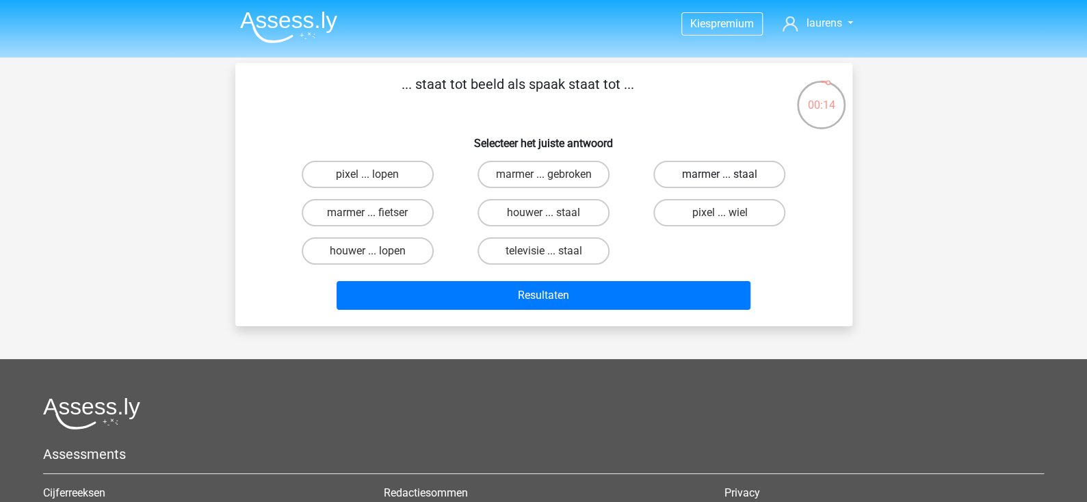
click at [716, 176] on label "marmer ... staal" at bounding box center [719, 174] width 132 height 27
click at [720, 176] on input "marmer ... staal" at bounding box center [724, 178] width 9 height 9
radio input "true"
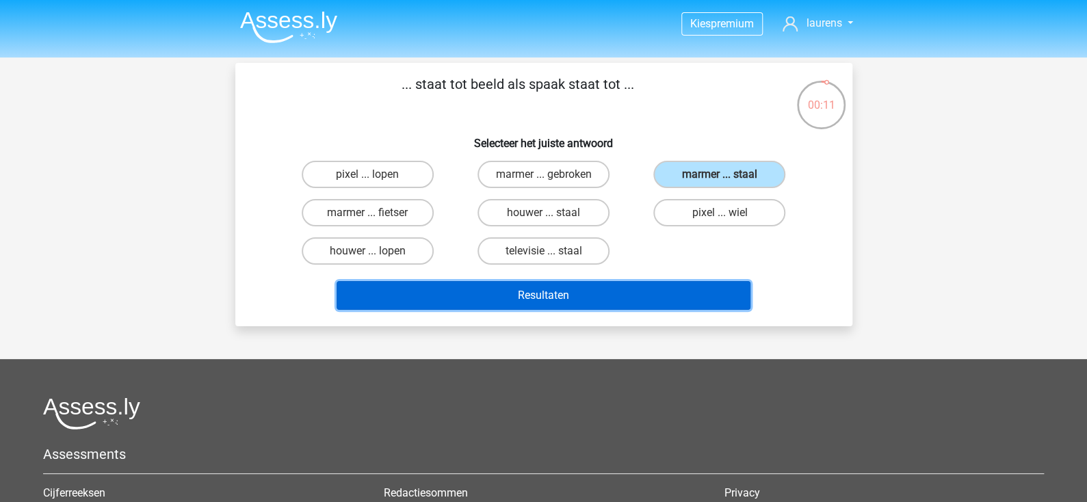
click at [623, 292] on button "Resultaten" at bounding box center [544, 295] width 414 height 29
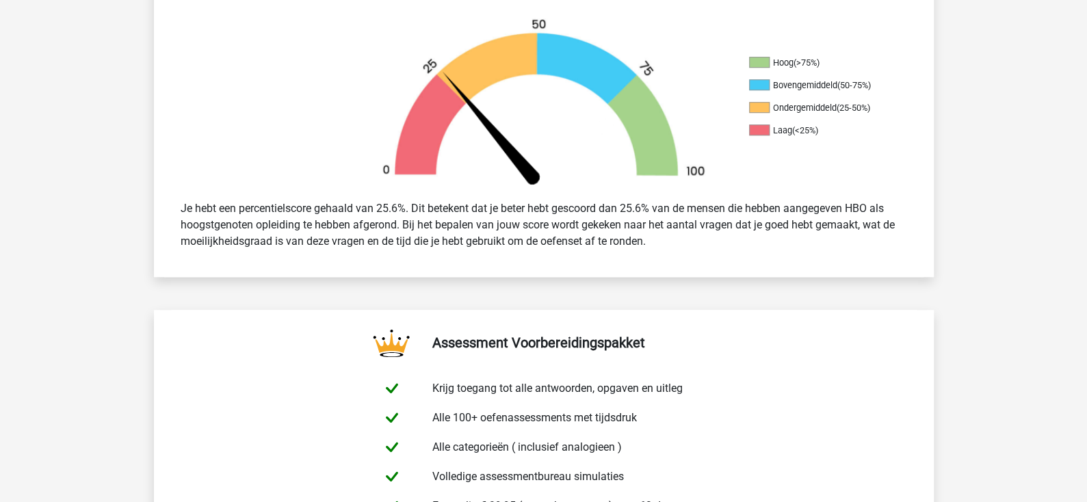
scroll to position [410, 0]
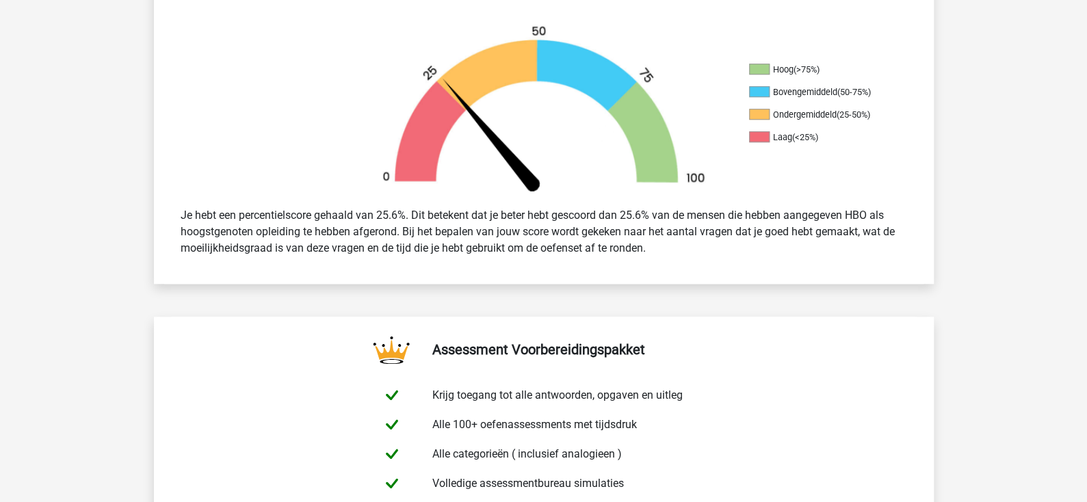
drag, startPoint x: 456, startPoint y: 235, endPoint x: 675, endPoint y: 253, distance: 219.7
click at [675, 253] on div "Je hebt een percentielscore gehaald van 25.6%. Dit betekent dat je beter hebt g…" at bounding box center [543, 232] width 747 height 60
drag, startPoint x: 587, startPoint y: 239, endPoint x: 560, endPoint y: 230, distance: 28.8
click at [560, 230] on div "Je hebt een percentielscore gehaald van 25.6%. Dit betekent dat je beter hebt g…" at bounding box center [543, 232] width 747 height 60
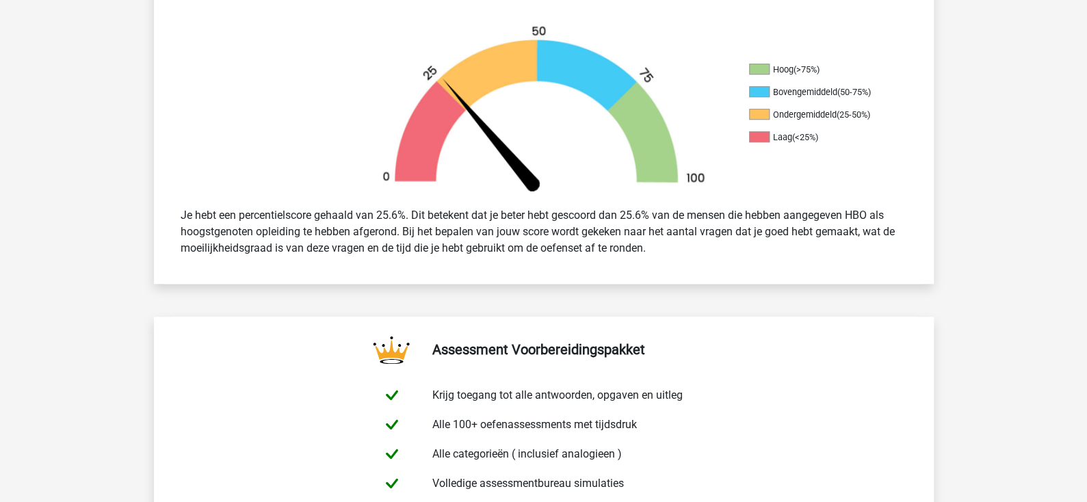
click at [560, 230] on div "Je hebt een percentielscore gehaald van 25.6%. Dit betekent dat je beter hebt g…" at bounding box center [543, 232] width 747 height 60
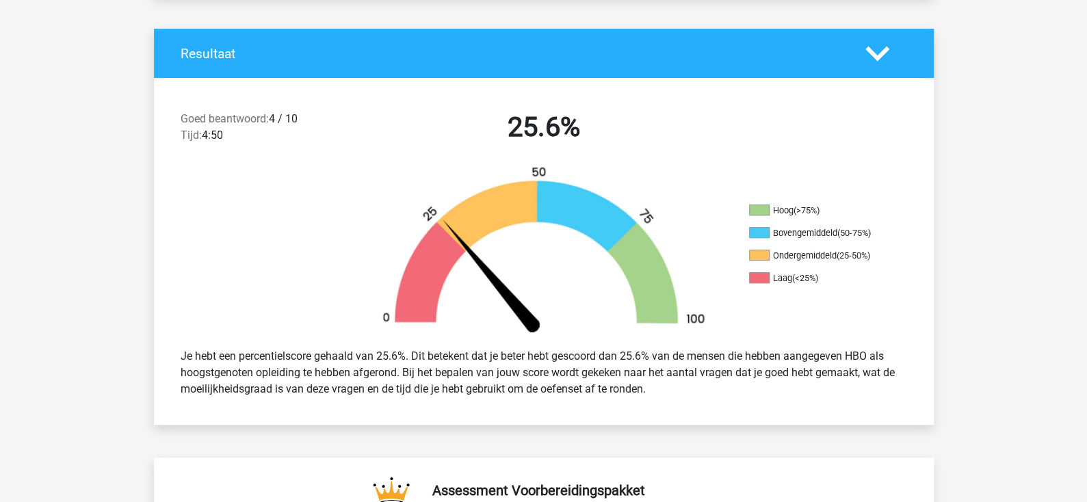
scroll to position [0, 0]
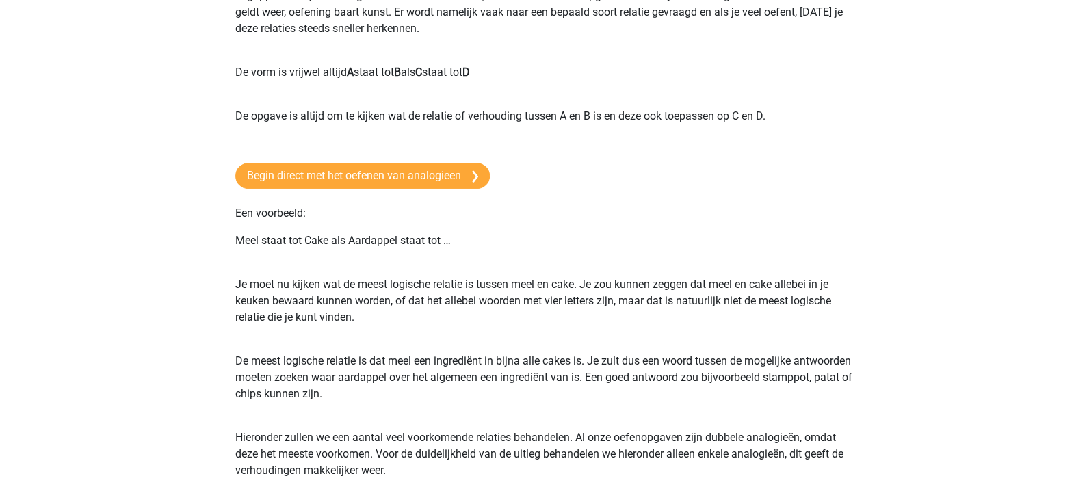
scroll to position [273, 0]
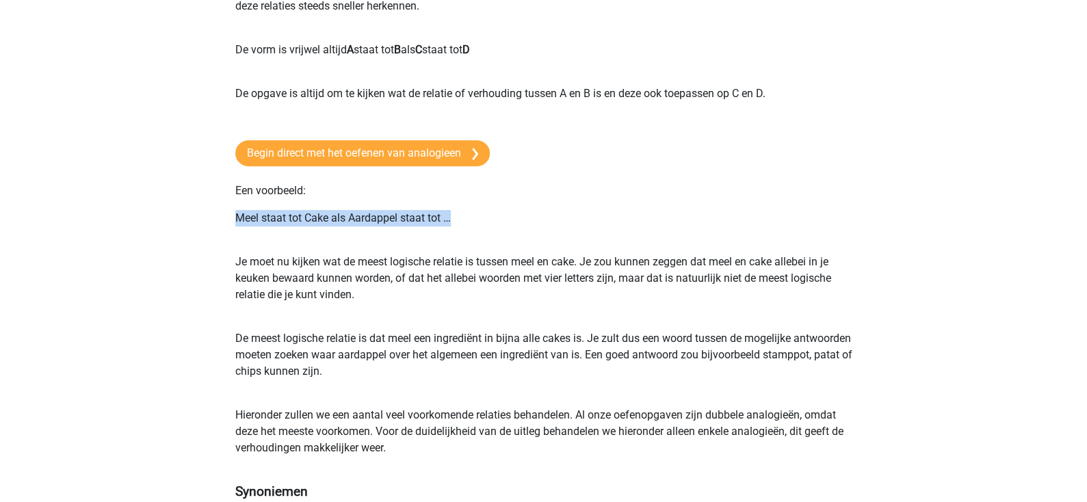
drag, startPoint x: 237, startPoint y: 224, endPoint x: 503, endPoint y: 225, distance: 266.1
click at [503, 225] on p "Meel staat tot Cake als Aardappel staat tot …" at bounding box center [543, 226] width 617 height 33
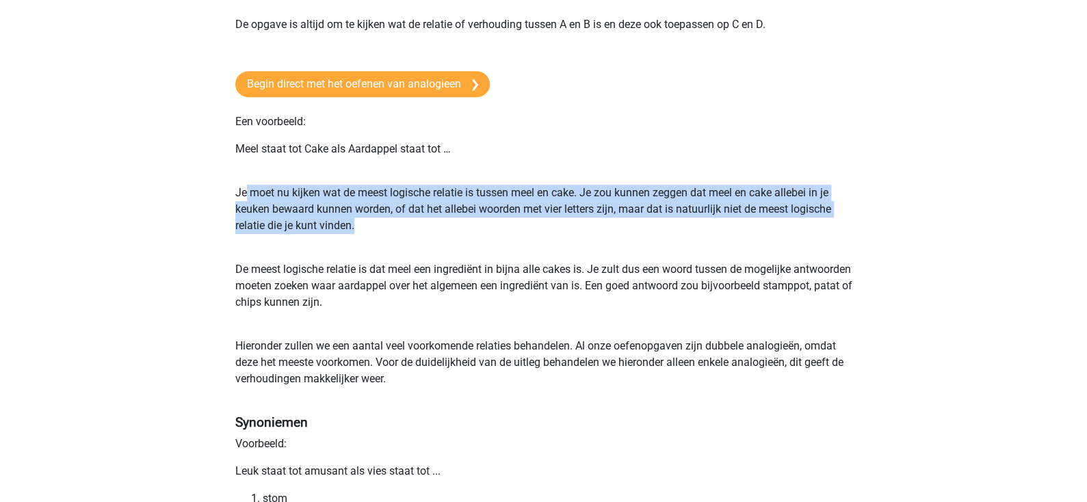
drag, startPoint x: 250, startPoint y: 196, endPoint x: 373, endPoint y: 228, distance: 126.6
click at [373, 228] on p "Je moet nu kijken wat de meest logische relatie is tussen meel en cake. Je zou …" at bounding box center [543, 218] width 617 height 66
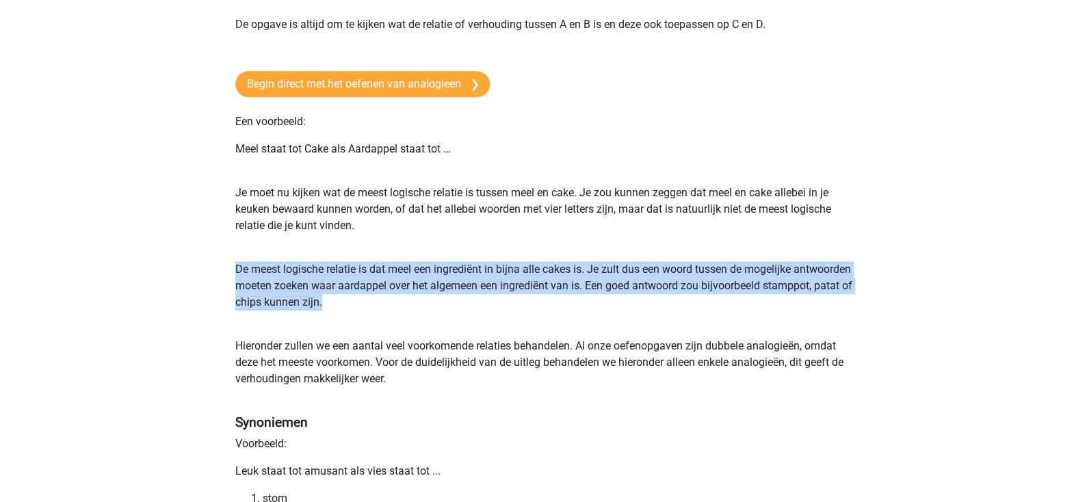
drag, startPoint x: 238, startPoint y: 276, endPoint x: 410, endPoint y: 308, distance: 174.7
click at [410, 308] on p "De meest logische relatie is dat meel een ingrediënt in bijna alle cakes is. Je…" at bounding box center [543, 294] width 617 height 66
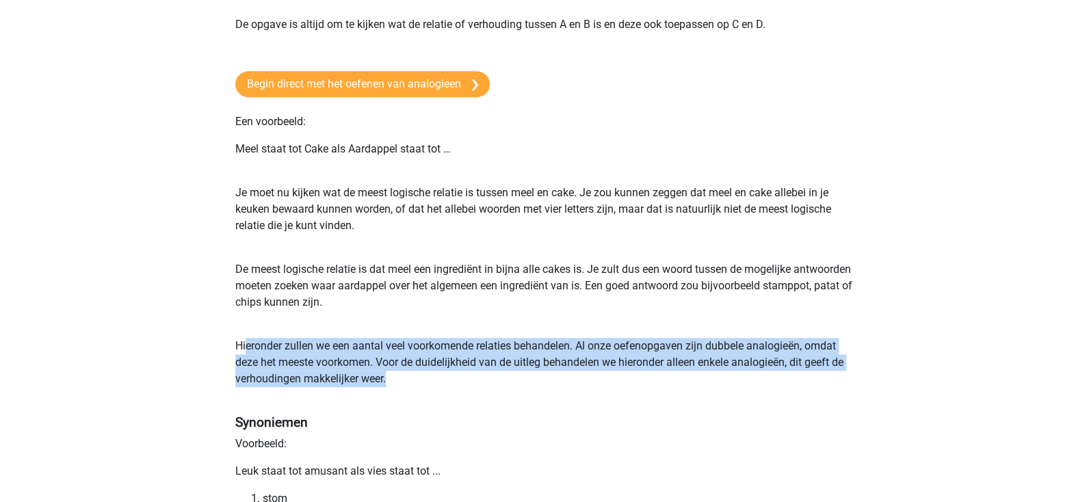
drag, startPoint x: 245, startPoint y: 345, endPoint x: 389, endPoint y: 387, distance: 150.1
click at [389, 387] on p "Hieronder zullen we een aantal veel voorkomende relaties behandelen. Al onze oe…" at bounding box center [543, 371] width 617 height 66
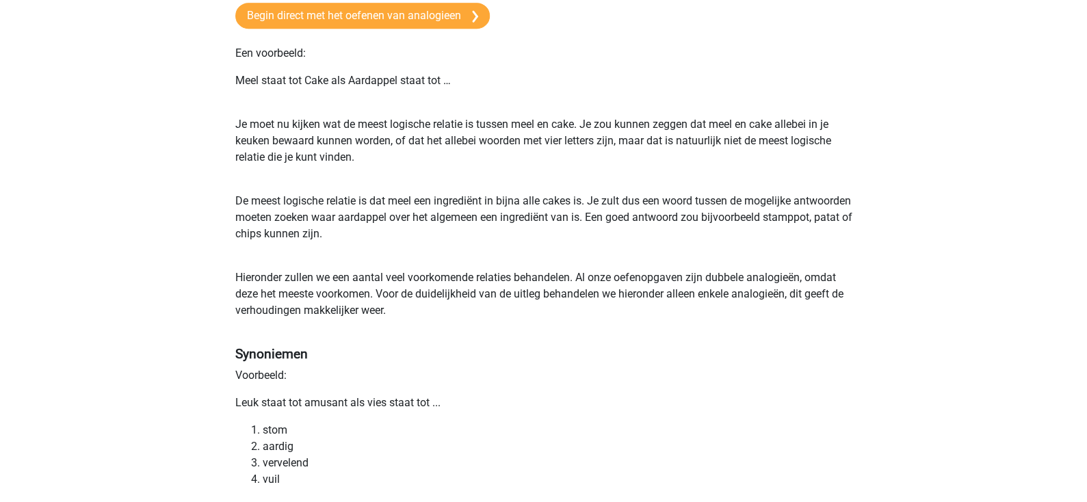
click at [370, 360] on h4 "Synoniemen" at bounding box center [543, 354] width 617 height 16
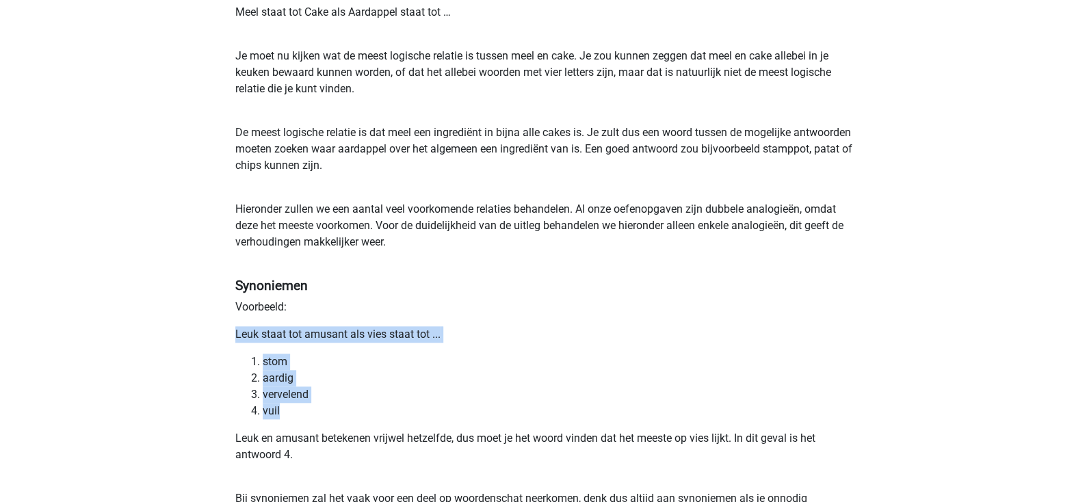
drag, startPoint x: 253, startPoint y: 337, endPoint x: 408, endPoint y: 406, distance: 169.1
click at [408, 406] on li "vuil" at bounding box center [558, 411] width 590 height 16
drag, startPoint x: 287, startPoint y: 394, endPoint x: 238, endPoint y: 306, distance: 101.1
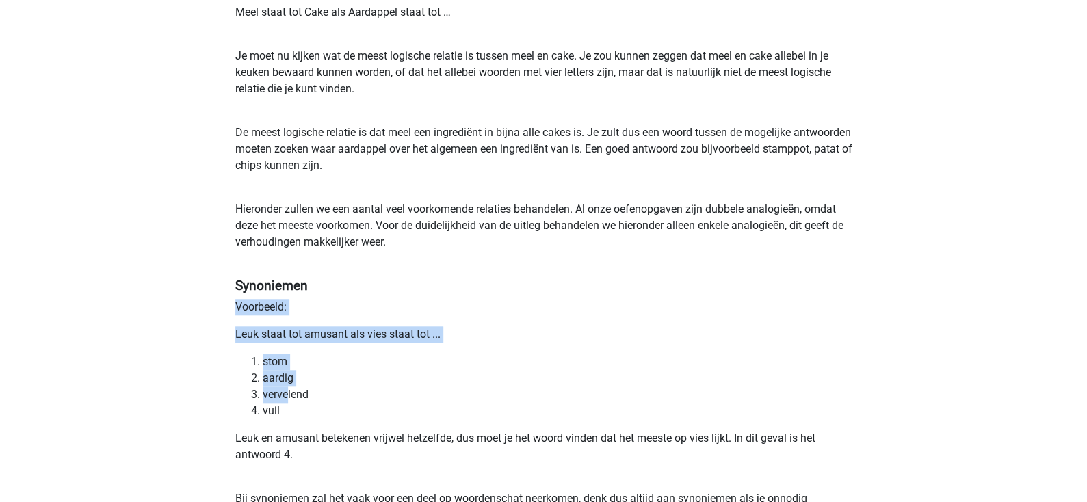
click at [238, 306] on p "Voorbeeld:" at bounding box center [543, 307] width 617 height 16
drag, startPoint x: 252, startPoint y: 332, endPoint x: 413, endPoint y: 394, distance: 173.0
click at [344, 391] on li "vervelend" at bounding box center [558, 395] width 590 height 16
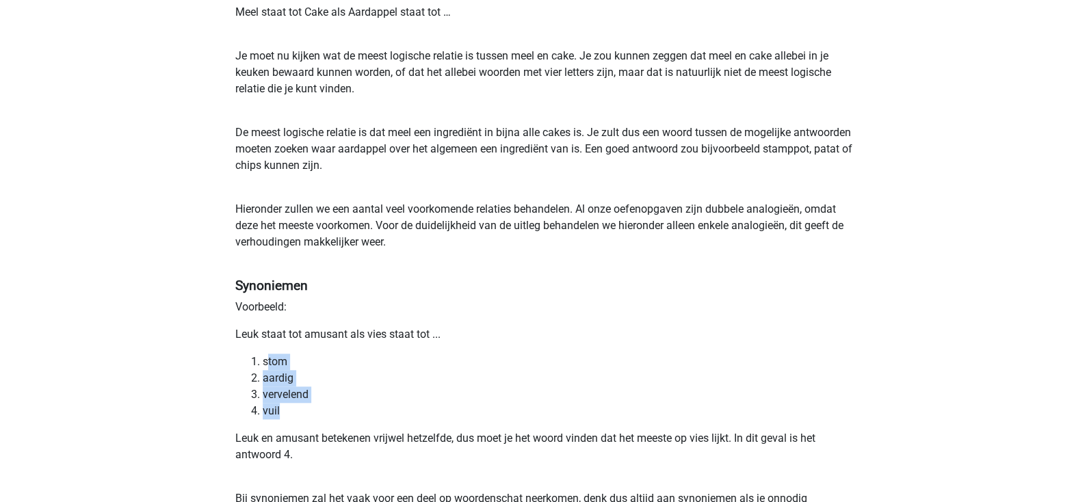
drag, startPoint x: 322, startPoint y: 404, endPoint x: 269, endPoint y: 343, distance: 81.5
drag, startPoint x: 247, startPoint y: 330, endPoint x: 304, endPoint y: 410, distance: 97.6
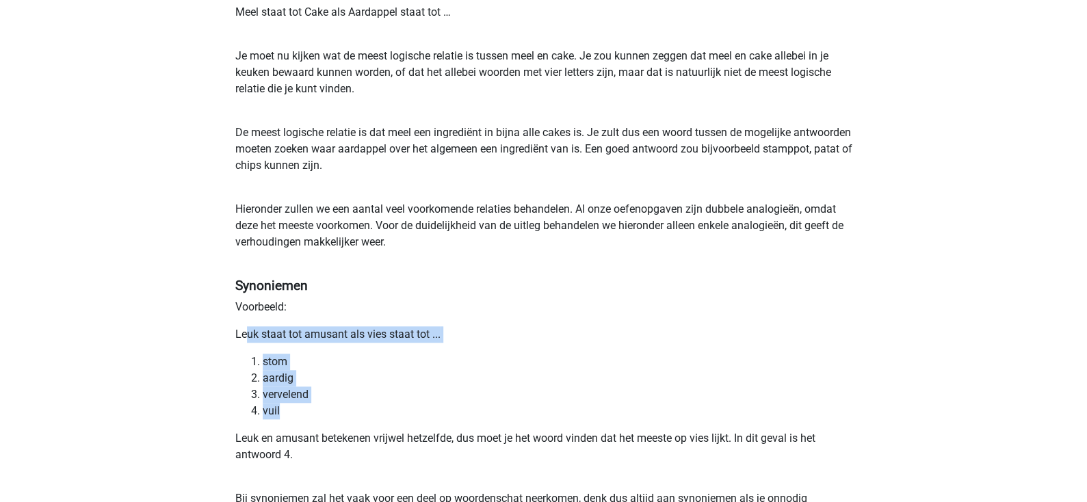
click at [280, 397] on li "vervelend" at bounding box center [558, 395] width 590 height 16
drag, startPoint x: 289, startPoint y: 421, endPoint x: 239, endPoint y: 332, distance: 102.0
click at [239, 332] on p "Leuk staat tot amusant als vies staat tot ..." at bounding box center [543, 334] width 617 height 16
drag, startPoint x: 250, startPoint y: 349, endPoint x: 302, endPoint y: 428, distance: 94.9
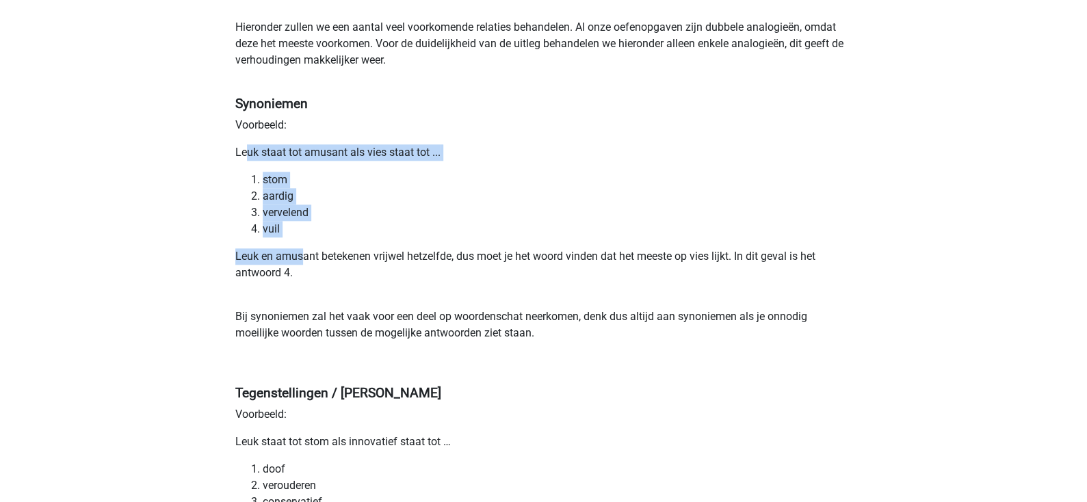
scroll to position [684, 0]
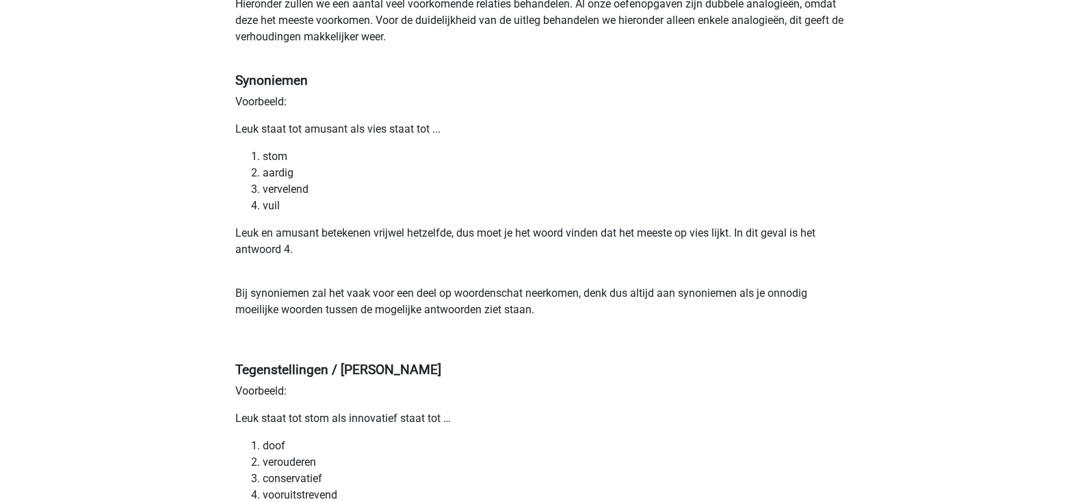
click at [268, 259] on p "Leuk en amusant betekenen vrijwel hetzelfde, dus moet je het woord vinden dat h…" at bounding box center [543, 249] width 617 height 49
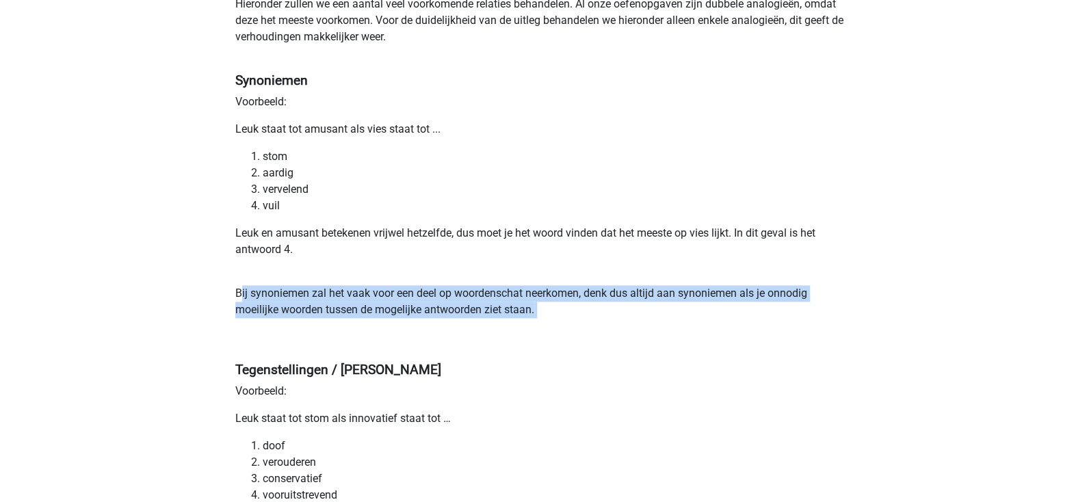
drag, startPoint x: 261, startPoint y: 293, endPoint x: 579, endPoint y: 318, distance: 319.0
click at [579, 318] on p "Bij synoniemen zal het vaak voor een deel op woordenschat neerkomen, denk dus a…" at bounding box center [543, 318] width 617 height 66
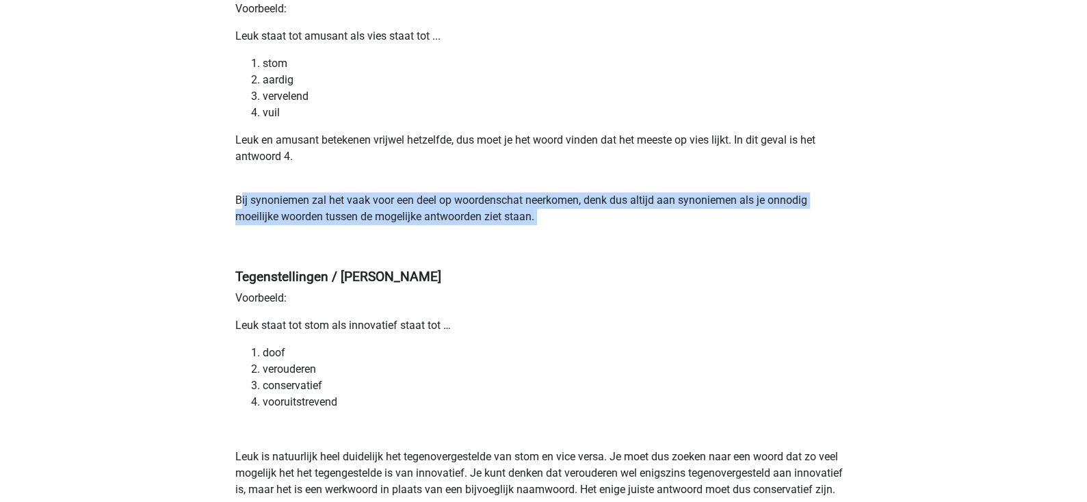
scroll to position [820, 0]
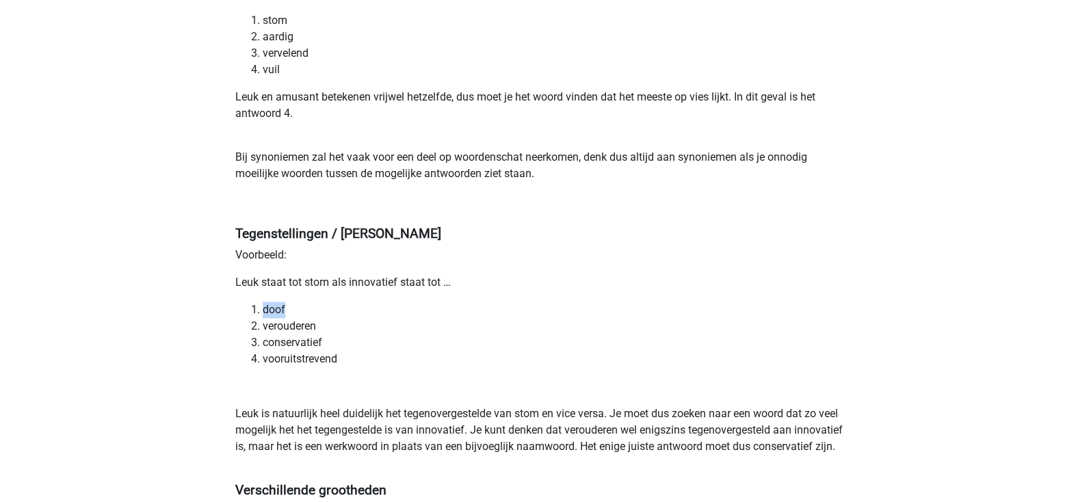
drag, startPoint x: 238, startPoint y: 291, endPoint x: 403, endPoint y: 290, distance: 164.9
click at [403, 290] on p "Leuk staat tot stom als innovatief staat tot …" at bounding box center [543, 282] width 617 height 16
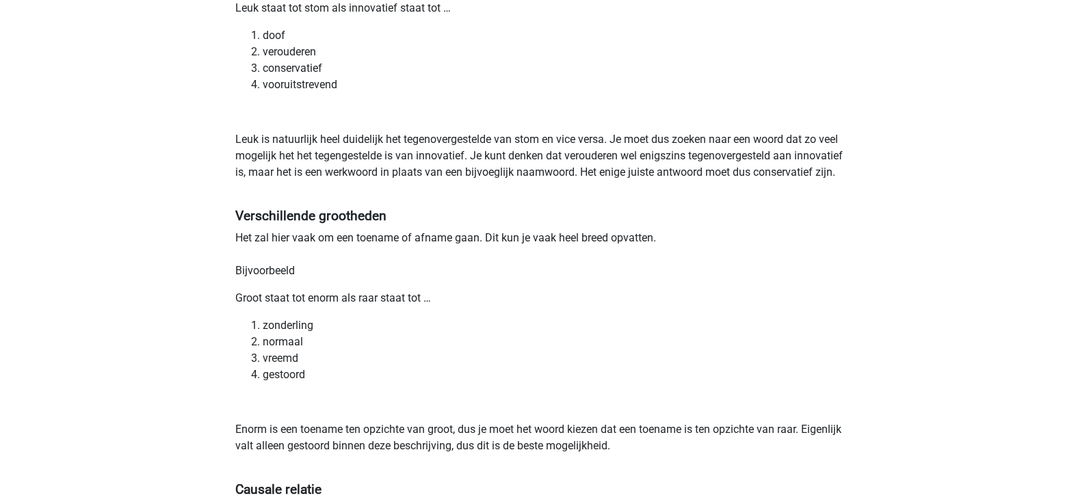
scroll to position [1162, 0]
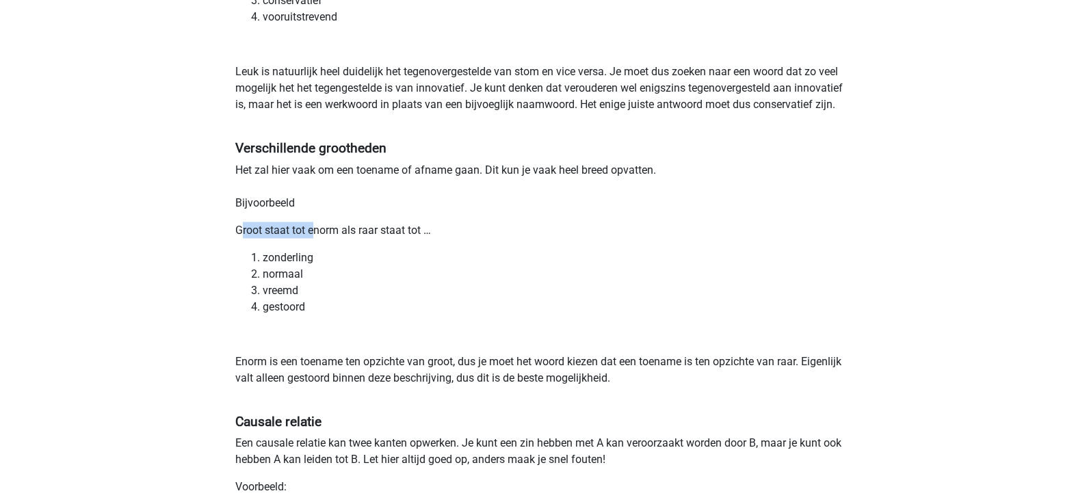
drag, startPoint x: 238, startPoint y: 230, endPoint x: 314, endPoint y: 232, distance: 76.0
click at [314, 232] on p "Groot staat tot enorm als raar staat tot …" at bounding box center [543, 230] width 617 height 16
drag, startPoint x: 259, startPoint y: 259, endPoint x: 296, endPoint y: 304, distance: 58.3
click at [296, 304] on ol "zonderling normaal vreemd gestoord" at bounding box center [543, 282] width 617 height 66
click at [302, 305] on li "gestoord" at bounding box center [558, 306] width 590 height 16
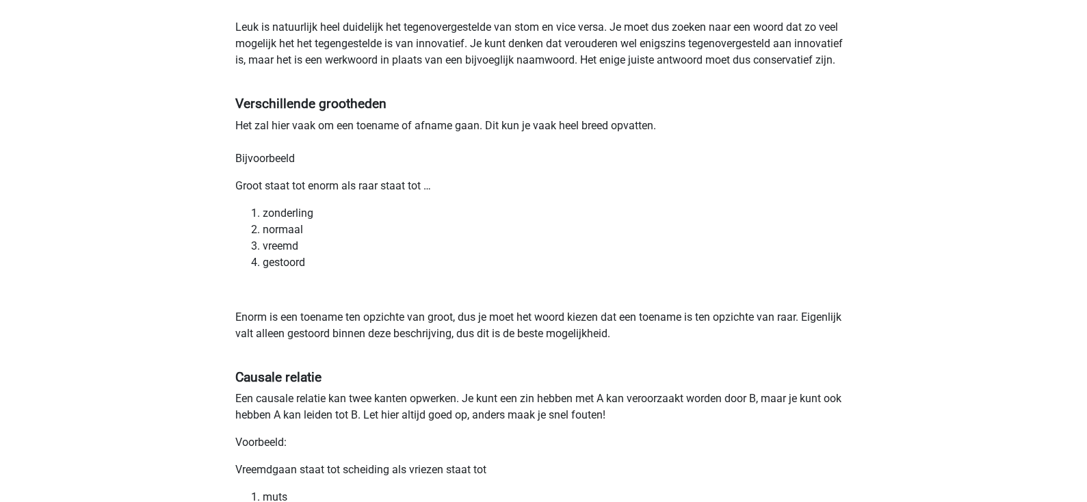
scroll to position [1231, 0]
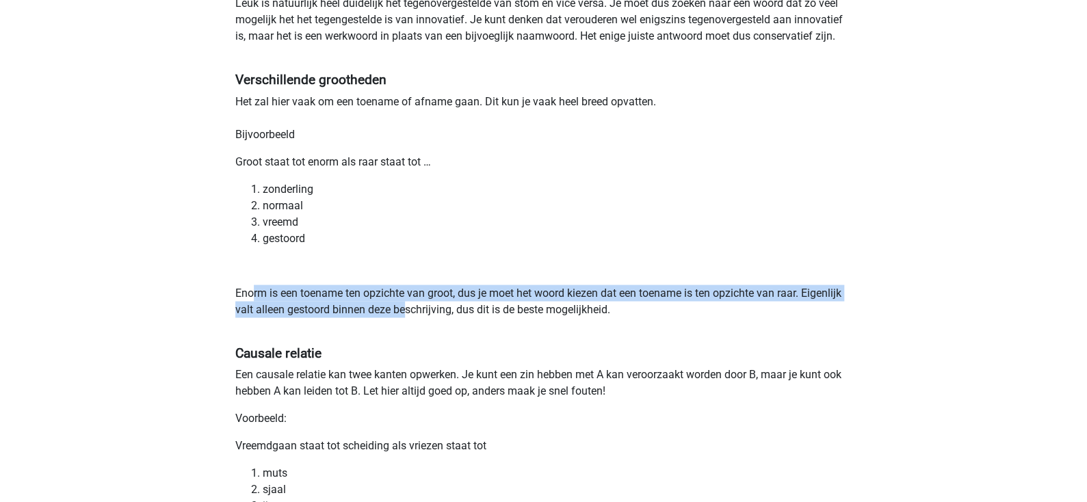
drag, startPoint x: 254, startPoint y: 290, endPoint x: 410, endPoint y: 311, distance: 157.4
click at [409, 311] on p "Enorm is een toename ten opzichte van groot, dus je moet het woord kiezen dat e…" at bounding box center [543, 309] width 617 height 49
click at [410, 311] on p "Enorm is een toename ten opzichte van groot, dus je moet het woord kiezen dat e…" at bounding box center [543, 309] width 617 height 49
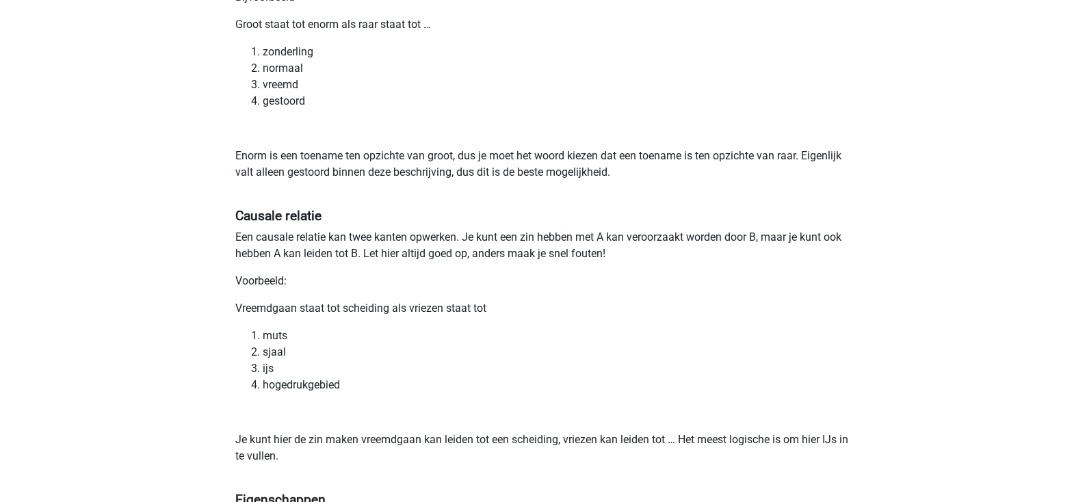
scroll to position [1368, 0]
drag, startPoint x: 238, startPoint y: 235, endPoint x: 493, endPoint y: 237, distance: 254.5
click at [493, 238] on p "Een causale relatie kan twee kanten opwerken. Je kunt een zin hebben met A kan …" at bounding box center [543, 244] width 617 height 33
click at [490, 235] on p "Een causale relatie kan twee kanten opwerken. Je kunt een zin hebben met A kan …" at bounding box center [543, 244] width 617 height 33
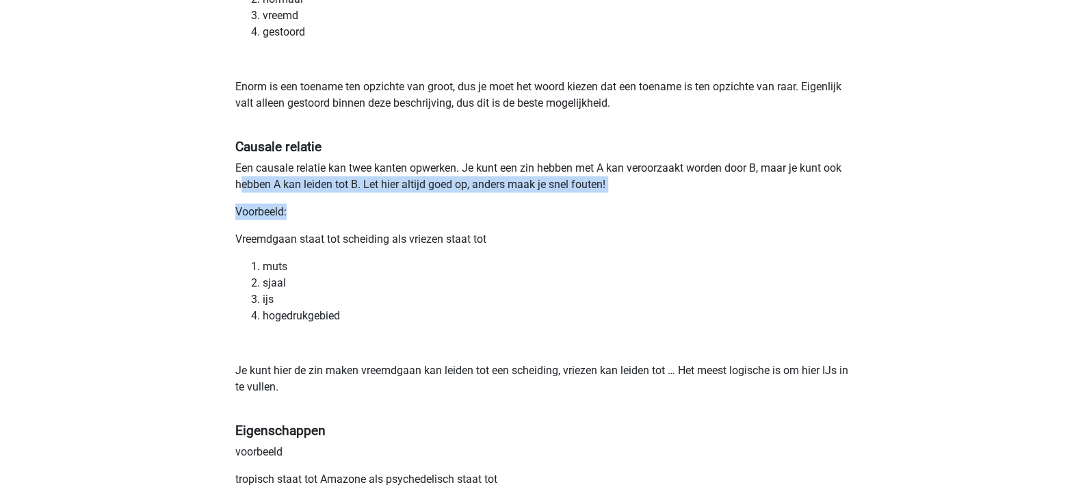
drag, startPoint x: 241, startPoint y: 189, endPoint x: 442, endPoint y: 191, distance: 200.4
click at [442, 191] on p "Een causale relatie kan twee kanten opwerken. Je kunt een zin hebben met A kan …" at bounding box center [543, 176] width 617 height 33
click at [434, 189] on p "Een causale relatie kan twee kanten opwerken. Je kunt een zin hebben met A kan …" at bounding box center [543, 176] width 617 height 33
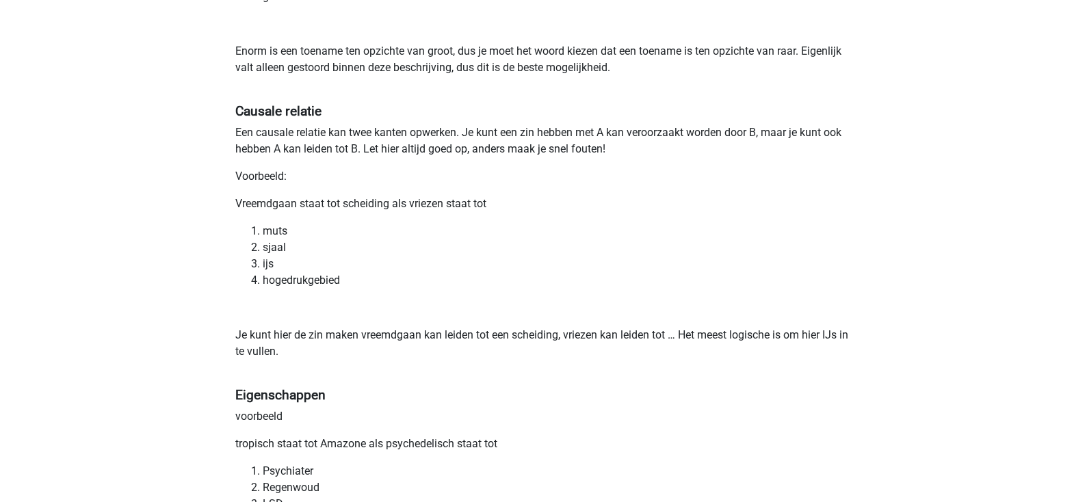
scroll to position [1504, 0]
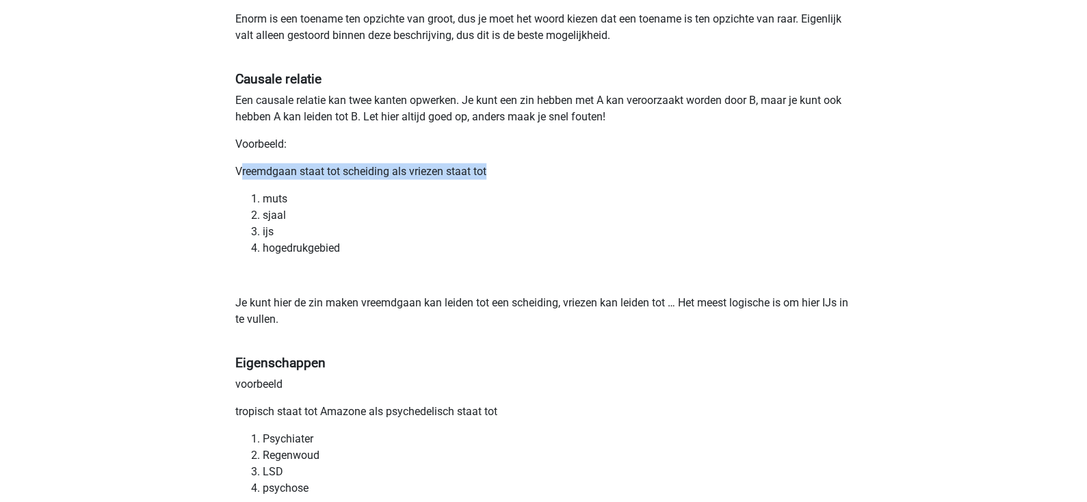
drag, startPoint x: 243, startPoint y: 174, endPoint x: 513, endPoint y: 172, distance: 270.2
click at [513, 172] on p "Vreemdgaan staat tot scheiding als vriezen staat tot" at bounding box center [543, 171] width 617 height 16
click at [289, 215] on li "sjaal" at bounding box center [558, 215] width 590 height 16
drag, startPoint x: 283, startPoint y: 231, endPoint x: 314, endPoint y: 234, distance: 31.6
click at [314, 234] on li "ijs" at bounding box center [558, 232] width 590 height 16
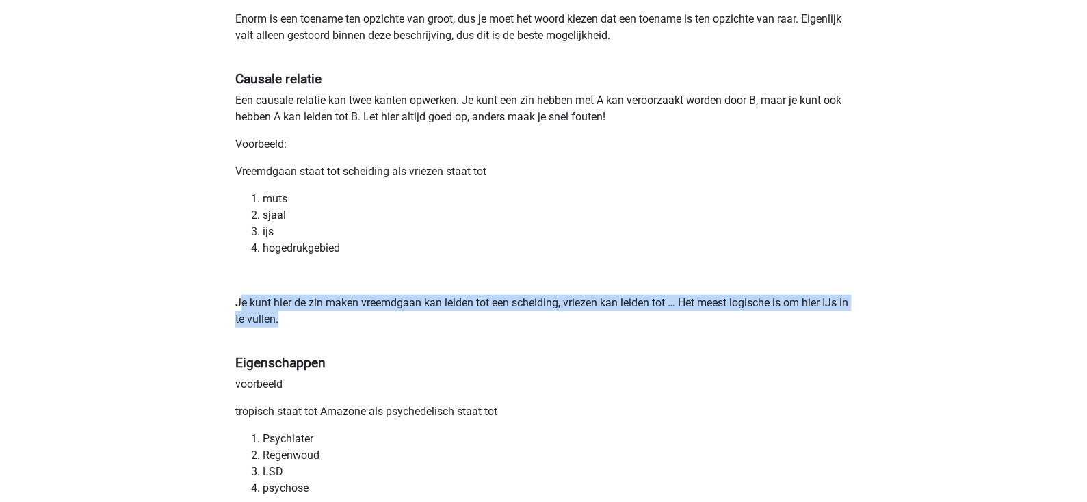
drag, startPoint x: 248, startPoint y: 297, endPoint x: 343, endPoint y: 315, distance: 96.9
click at [349, 315] on p "Je kunt hier de zin maken vreemdgaan kan leiden tot een scheiding, vriezen kan …" at bounding box center [543, 319] width 617 height 49
click at [343, 315] on p "Je kunt hier de zin maken vreemdgaan kan leiden tot een scheiding, vriezen kan …" at bounding box center [543, 319] width 617 height 49
drag, startPoint x: 298, startPoint y: 314, endPoint x: 198, endPoint y: 272, distance: 108.5
click at [199, 272] on div "Kies premium laurens lcbrowuer@hotmail.com A" at bounding box center [543, 46] width 1087 height 3100
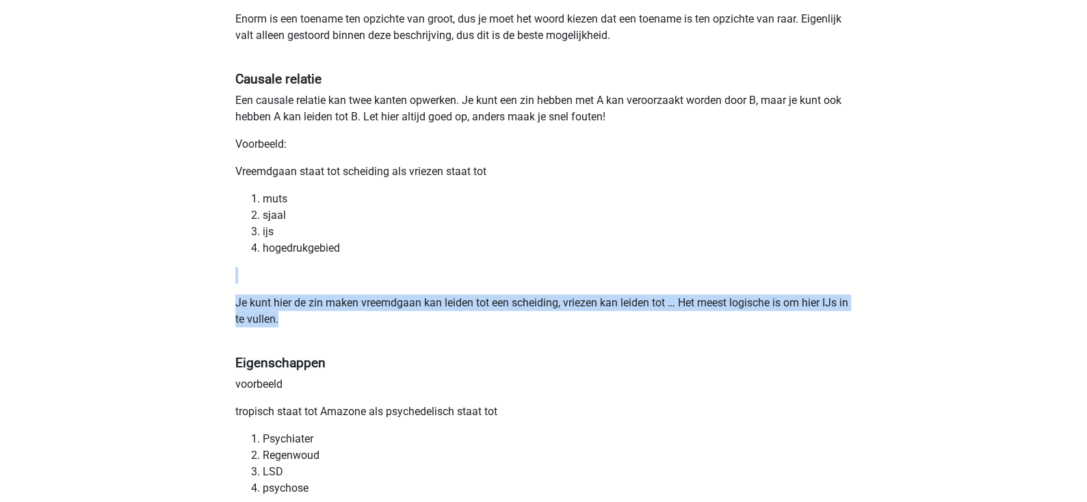
click at [198, 272] on div "Kies premium laurens lcbrowuer@hotmail.com A" at bounding box center [543, 46] width 1087 height 3100
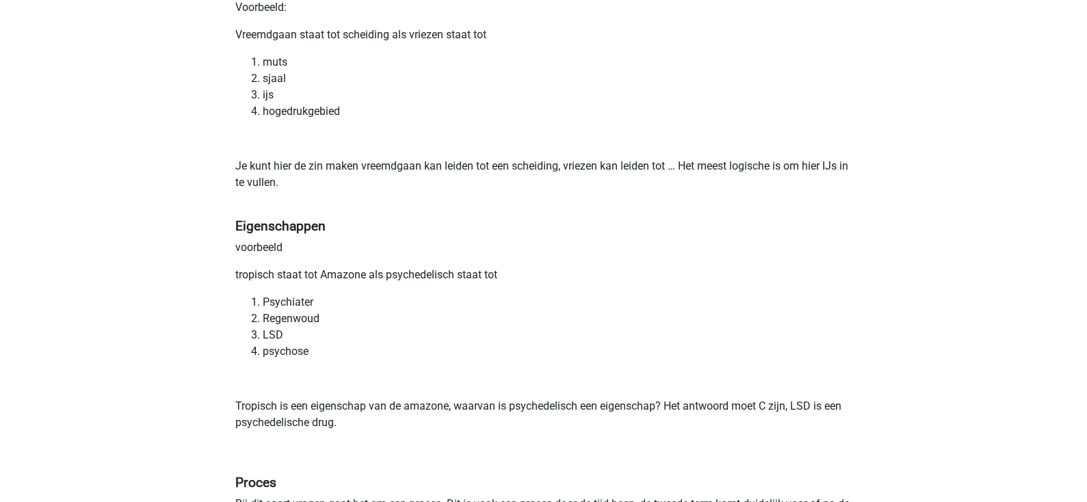
scroll to position [1642, 0]
drag, startPoint x: 233, startPoint y: 276, endPoint x: 535, endPoint y: 270, distance: 301.7
click at [292, 276] on p "tropisch staat tot Amazone als psychedelisch staat tot" at bounding box center [543, 274] width 617 height 16
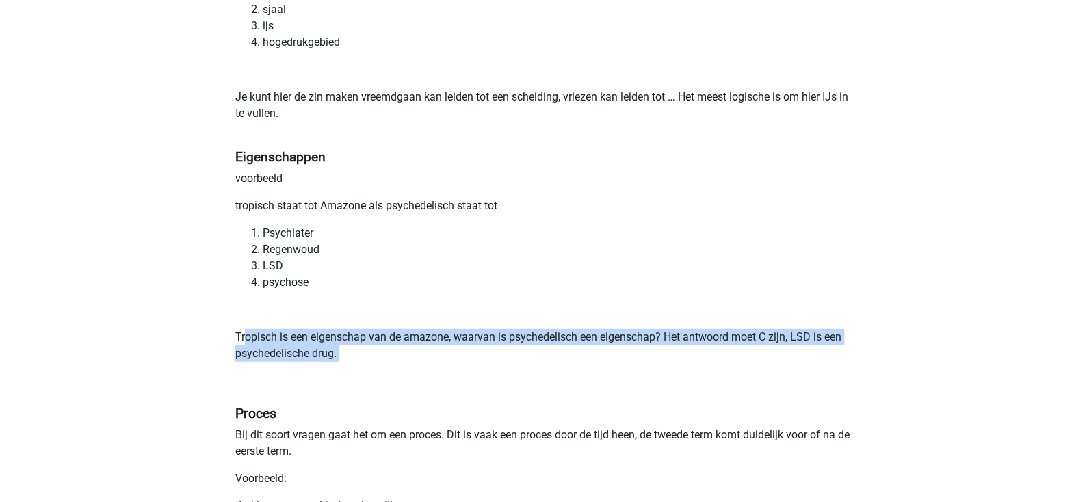
drag, startPoint x: 244, startPoint y: 341, endPoint x: 519, endPoint y: 367, distance: 276.9
click at [528, 367] on p "Tropisch is een eigenschap van de amazone, waarvan is psychedelisch een eigensc…" at bounding box center [543, 362] width 617 height 66
click at [383, 354] on p "Tropisch is een eigenschap van de amazone, waarvan is psychedelisch een eigensc…" at bounding box center [543, 362] width 617 height 66
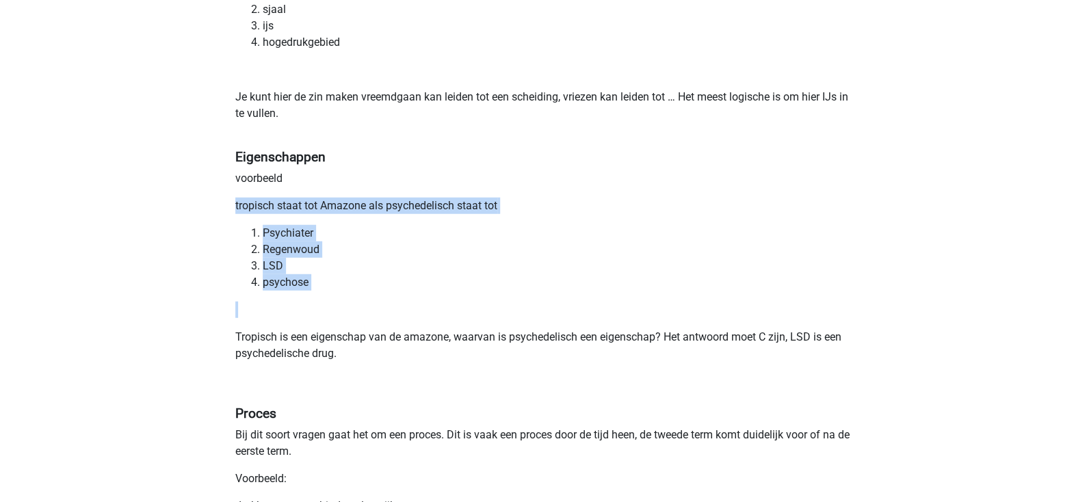
drag, startPoint x: 252, startPoint y: 200, endPoint x: 425, endPoint y: 328, distance: 214.8
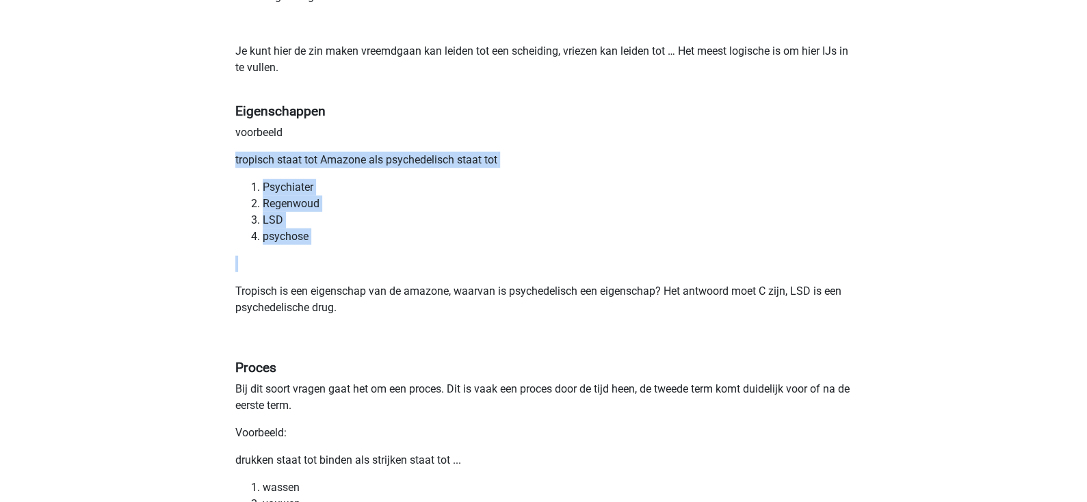
scroll to position [1779, 0]
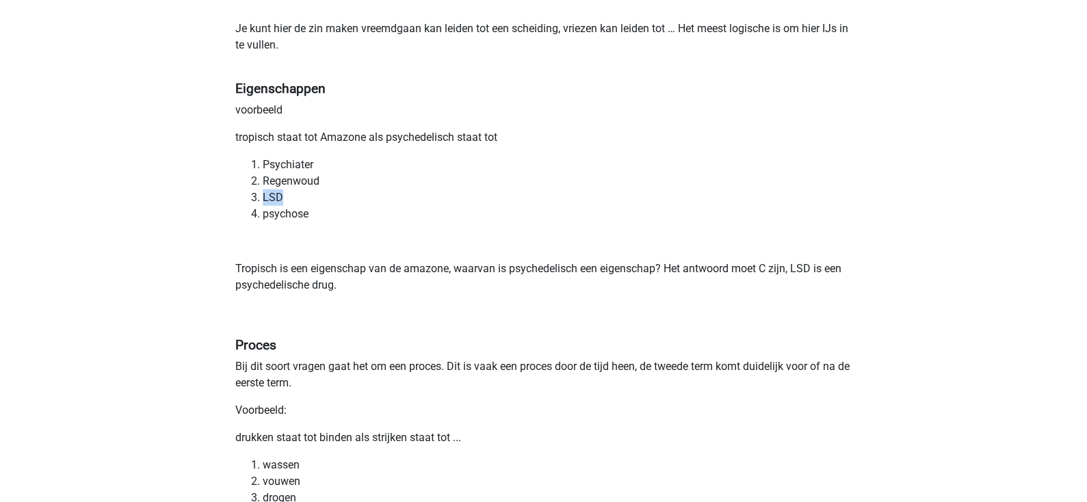
drag, startPoint x: 270, startPoint y: 197, endPoint x: 317, endPoint y: 197, distance: 46.5
click at [317, 197] on li "LSD" at bounding box center [558, 197] width 590 height 16
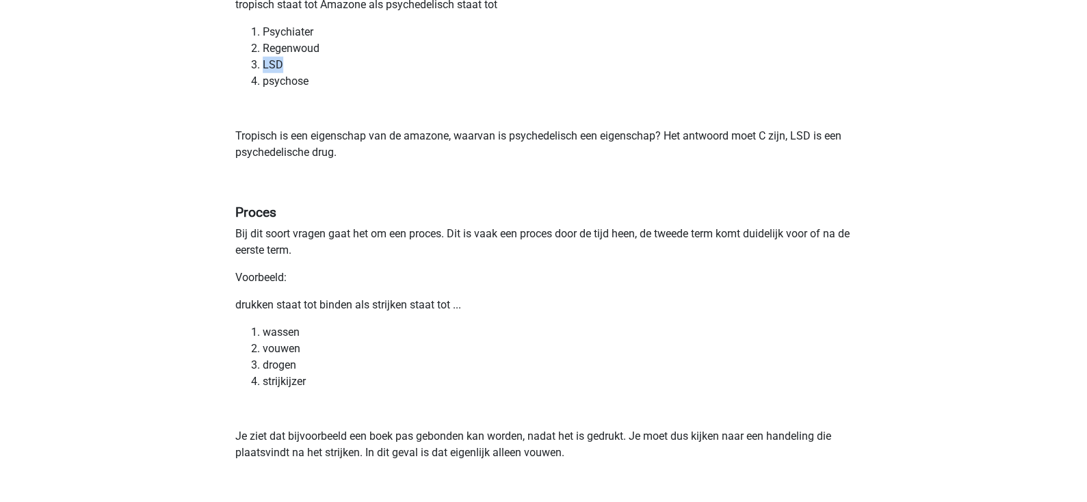
scroll to position [1915, 0]
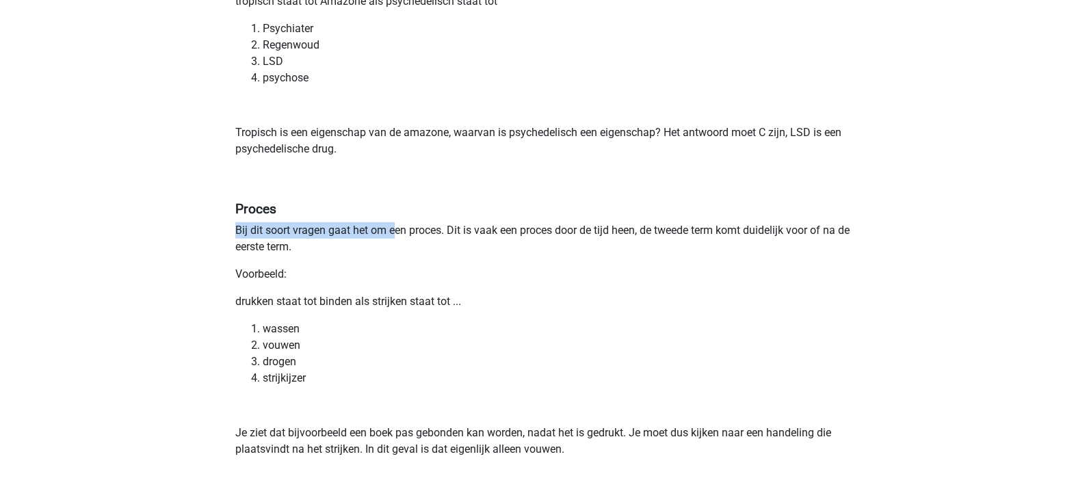
drag, startPoint x: 241, startPoint y: 226, endPoint x: 397, endPoint y: 227, distance: 156.0
click at [397, 227] on p "Bij dit soort vragen gaat het om een proces. Dit is vaak een proces door de tij…" at bounding box center [543, 238] width 617 height 33
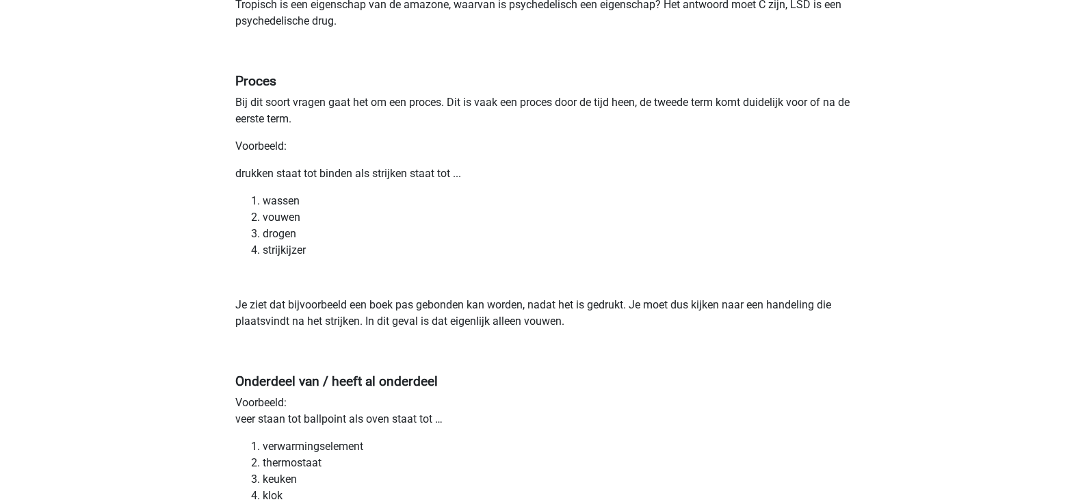
scroll to position [2052, 0]
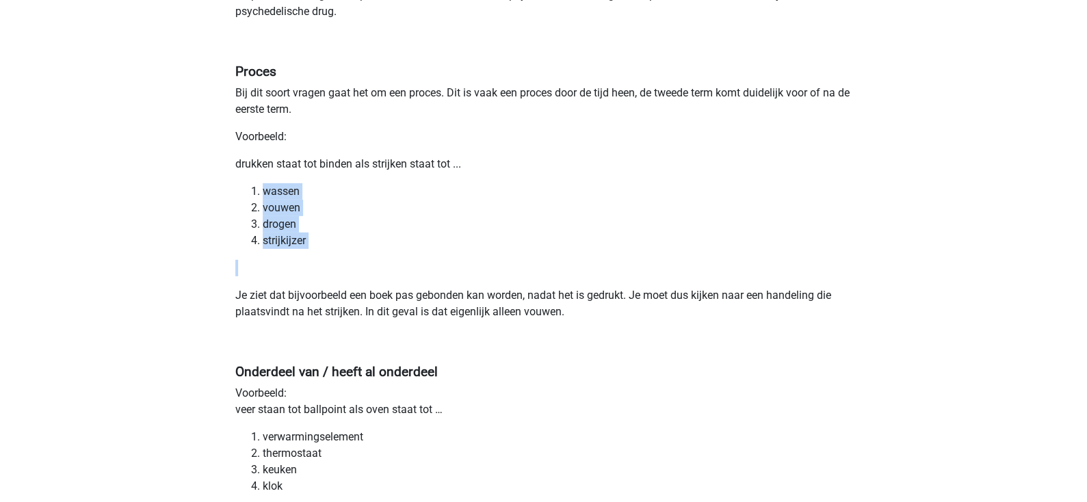
drag, startPoint x: 270, startPoint y: 201, endPoint x: 327, endPoint y: 275, distance: 93.2
click at [327, 275] on p at bounding box center [543, 268] width 617 height 16
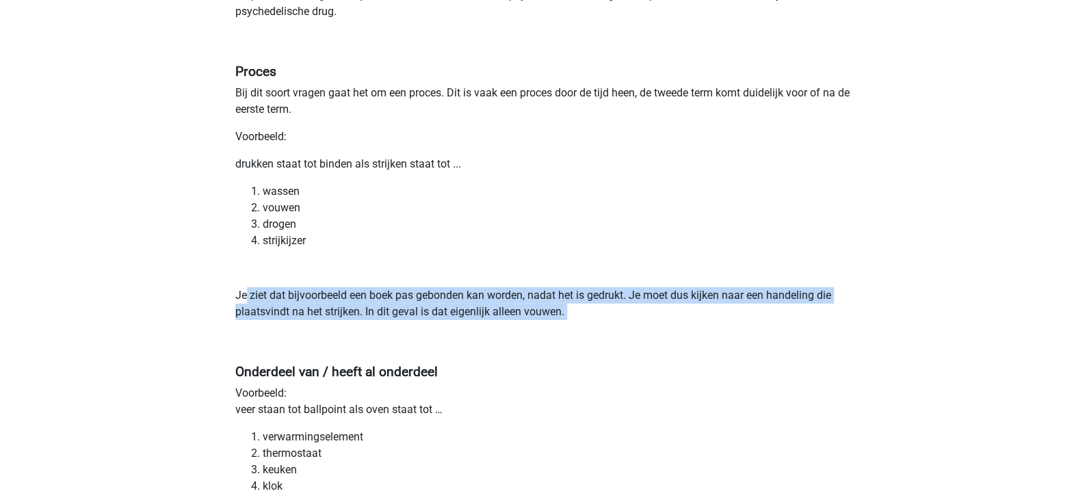
drag, startPoint x: 244, startPoint y: 293, endPoint x: 572, endPoint y: 328, distance: 329.5
click at [570, 330] on p "Je ziet dat bijvoorbeeld een boek pas gebonden kan worden, nadat het is gedrukt…" at bounding box center [543, 320] width 617 height 66
click at [562, 322] on p "Je ziet dat bijvoorbeeld een boek pas gebonden kan worden, nadat het is gedrukt…" at bounding box center [543, 320] width 617 height 66
drag, startPoint x: 499, startPoint y: 308, endPoint x: 263, endPoint y: 256, distance: 242.3
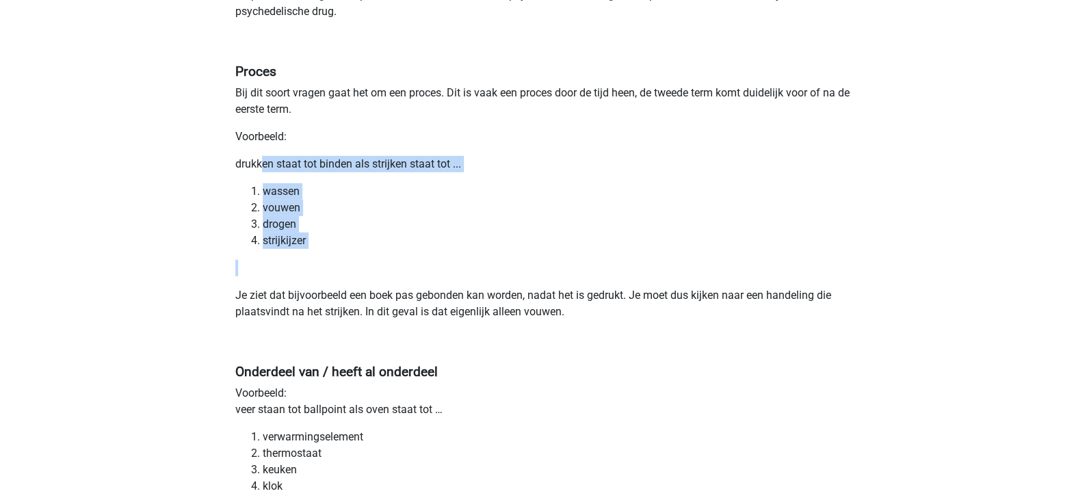
drag, startPoint x: 405, startPoint y: 257, endPoint x: 261, endPoint y: 155, distance: 175.7
click at [261, 156] on p "drukken staat tot binden als strijken staat tot ..." at bounding box center [543, 164] width 617 height 16
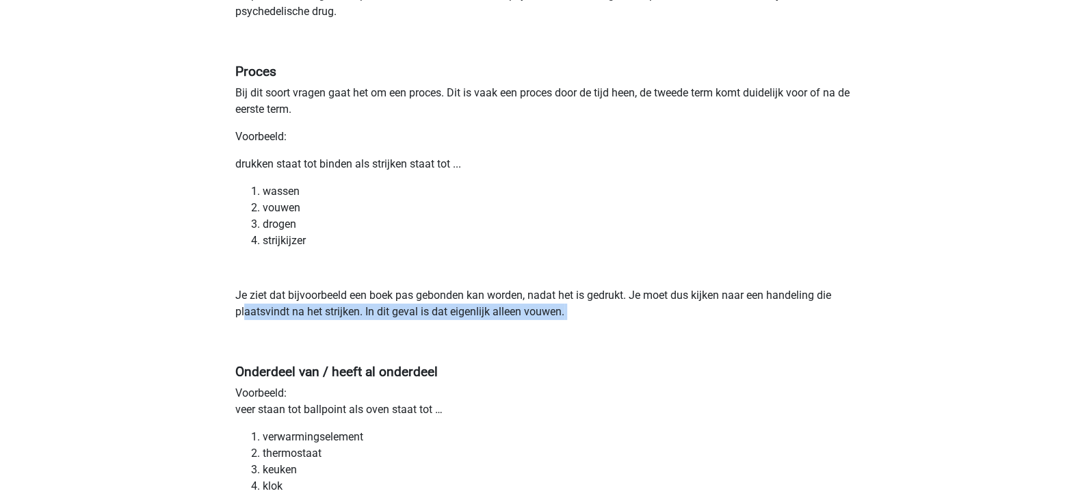
drag, startPoint x: 246, startPoint y: 311, endPoint x: 576, endPoint y: 328, distance: 330.8
click at [576, 328] on p "Je ziet dat bijvoorbeeld een boek pas gebonden kan worden, nadat het is gedrukt…" at bounding box center [543, 320] width 617 height 66
click at [577, 327] on p "Je ziet dat bijvoorbeeld een boek pas gebonden kan worden, nadat het is gedrukt…" at bounding box center [543, 320] width 617 height 66
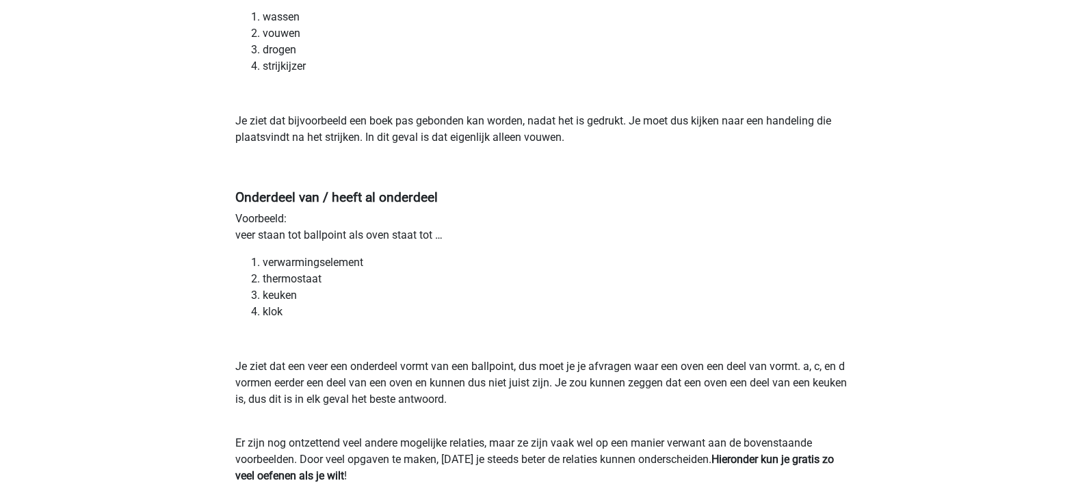
scroll to position [2257, 0]
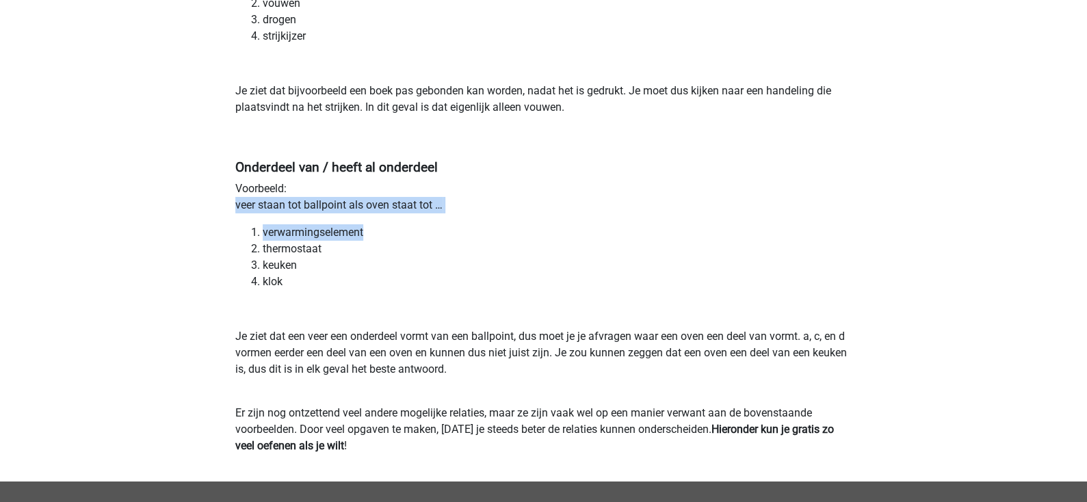
drag, startPoint x: 235, startPoint y: 200, endPoint x: 446, endPoint y: 221, distance: 212.4
drag, startPoint x: 247, startPoint y: 203, endPoint x: 503, endPoint y: 218, distance: 257.0
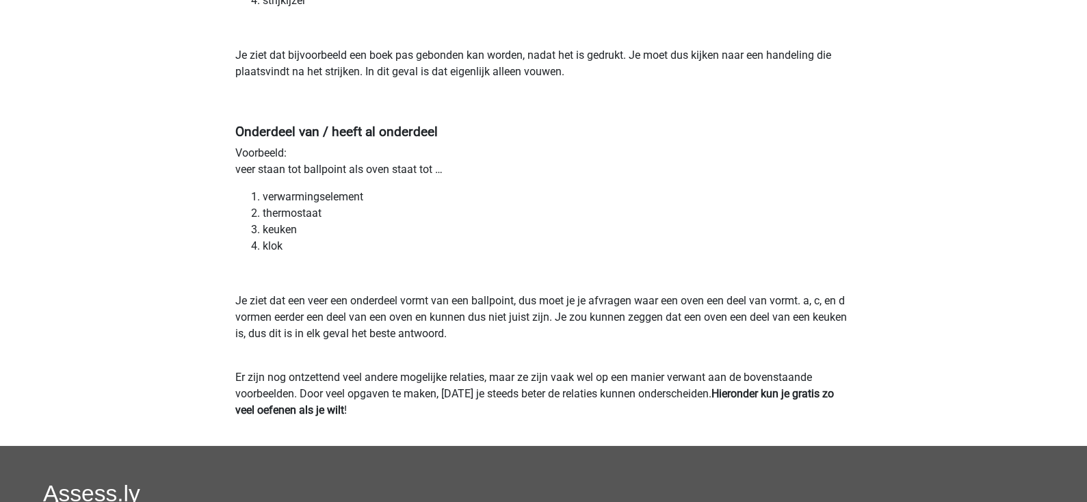
scroll to position [2326, 0]
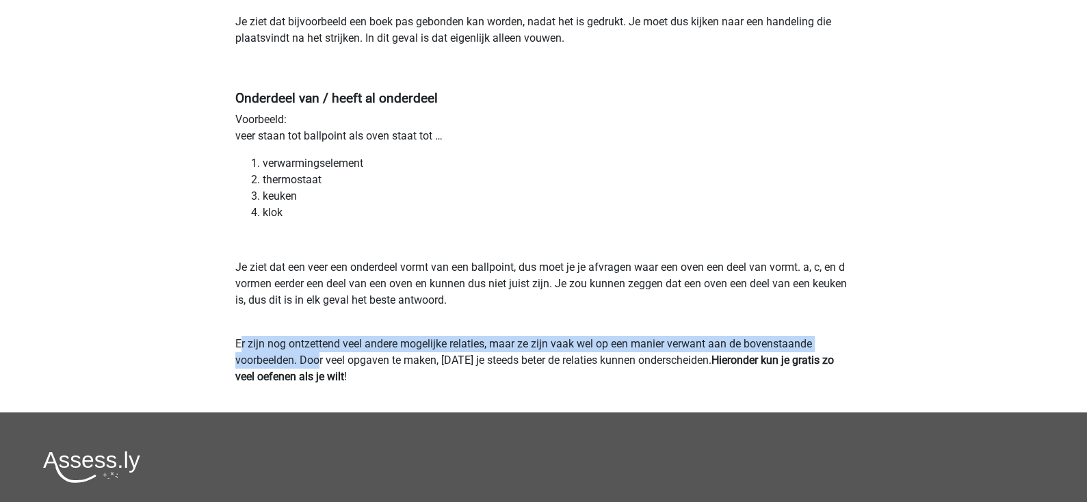
drag, startPoint x: 242, startPoint y: 339, endPoint x: 317, endPoint y: 363, distance: 79.2
click at [317, 363] on p "Er zijn nog ontzettend veel andere mogelijke relaties, maar ze zijn vaak wel op…" at bounding box center [543, 360] width 617 height 49
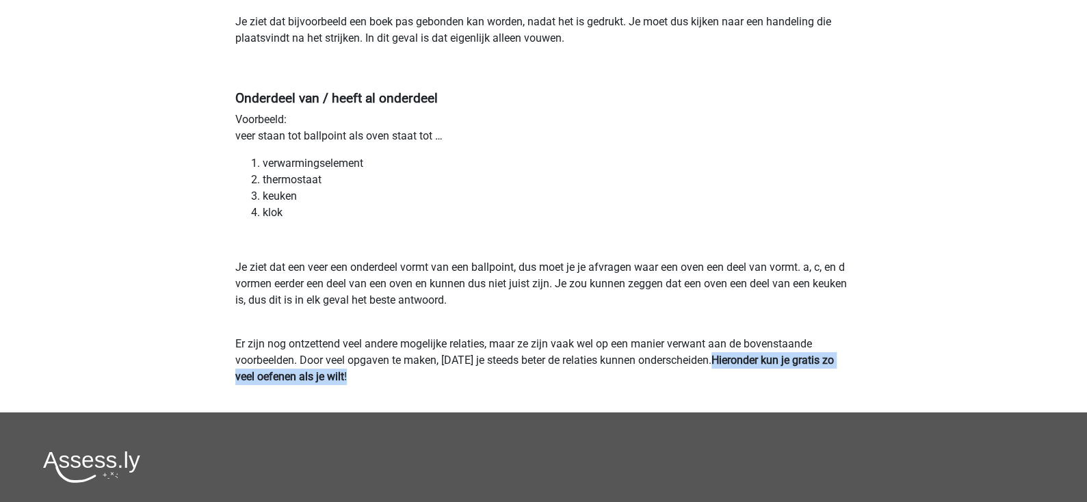
drag, startPoint x: 739, startPoint y: 359, endPoint x: 783, endPoint y: 366, distance: 44.3
click at [827, 380] on p "Er zijn nog ontzettend veel andere mogelijke relaties, maar ze zijn vaak wel op…" at bounding box center [543, 360] width 617 height 49
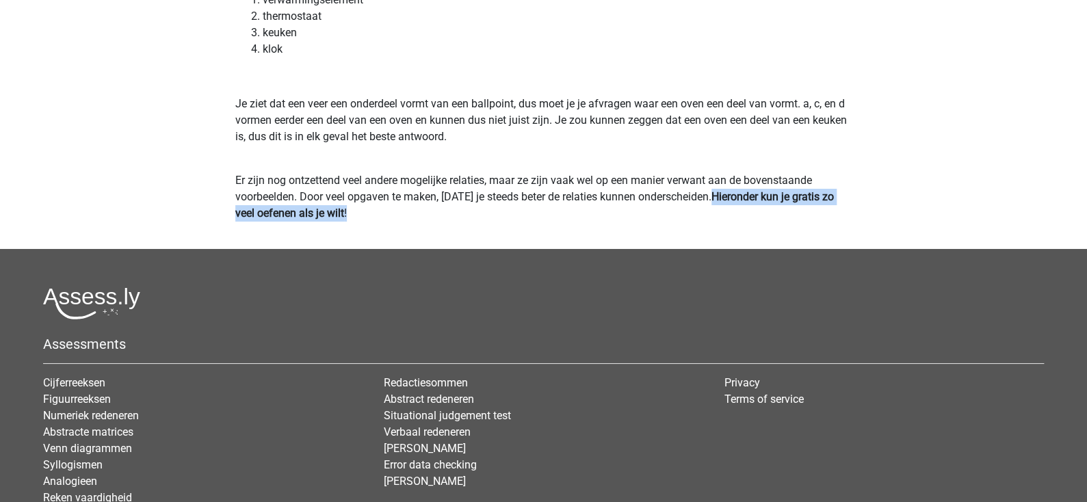
scroll to position [2597, 0]
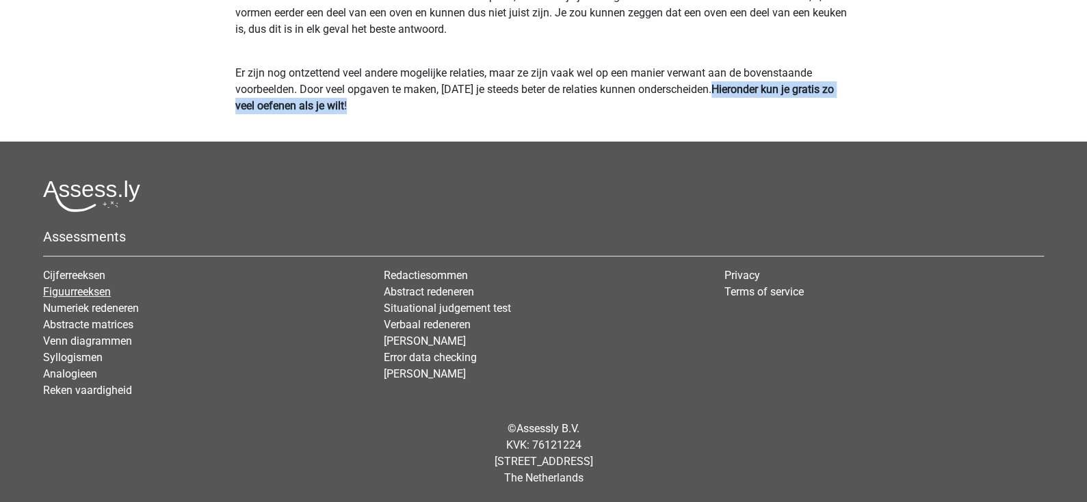
click at [79, 287] on link "Figuurreeksen" at bounding box center [77, 291] width 68 height 13
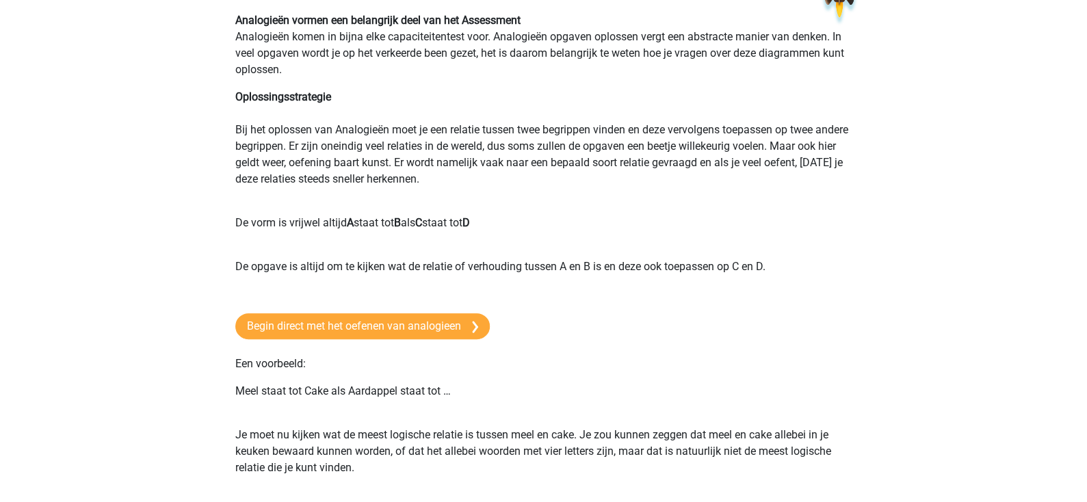
scroll to position [273, 0]
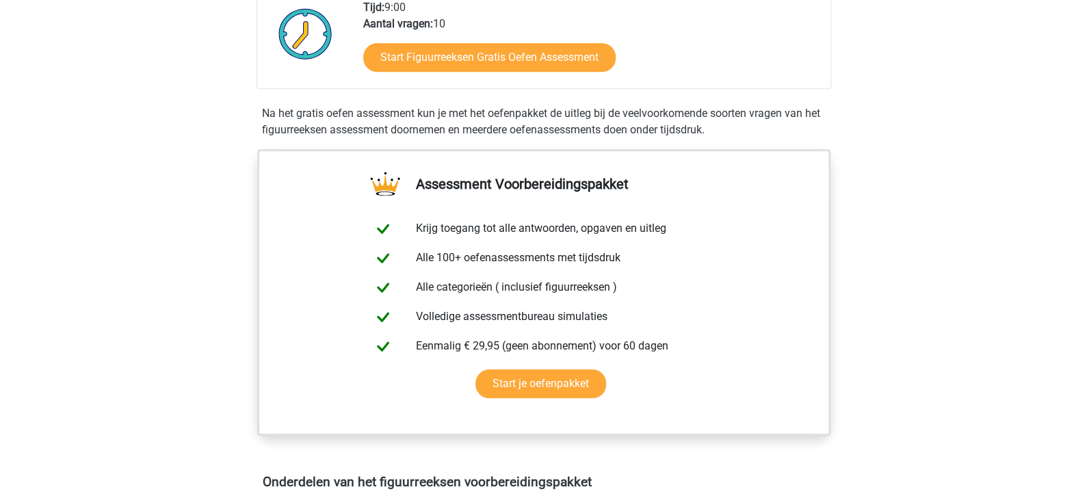
scroll to position [615, 0]
